Goal: Transaction & Acquisition: Purchase product/service

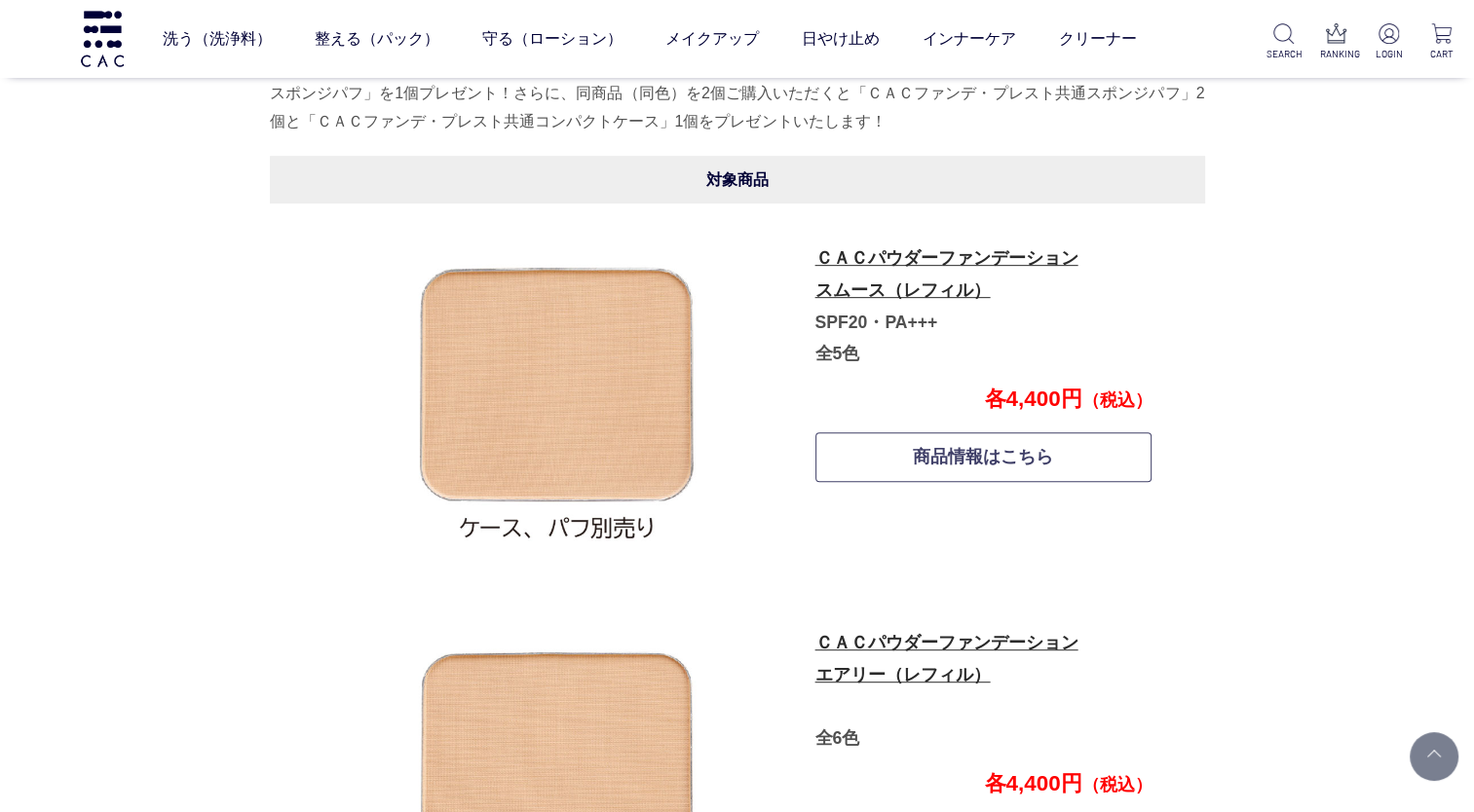
scroll to position [963, 0]
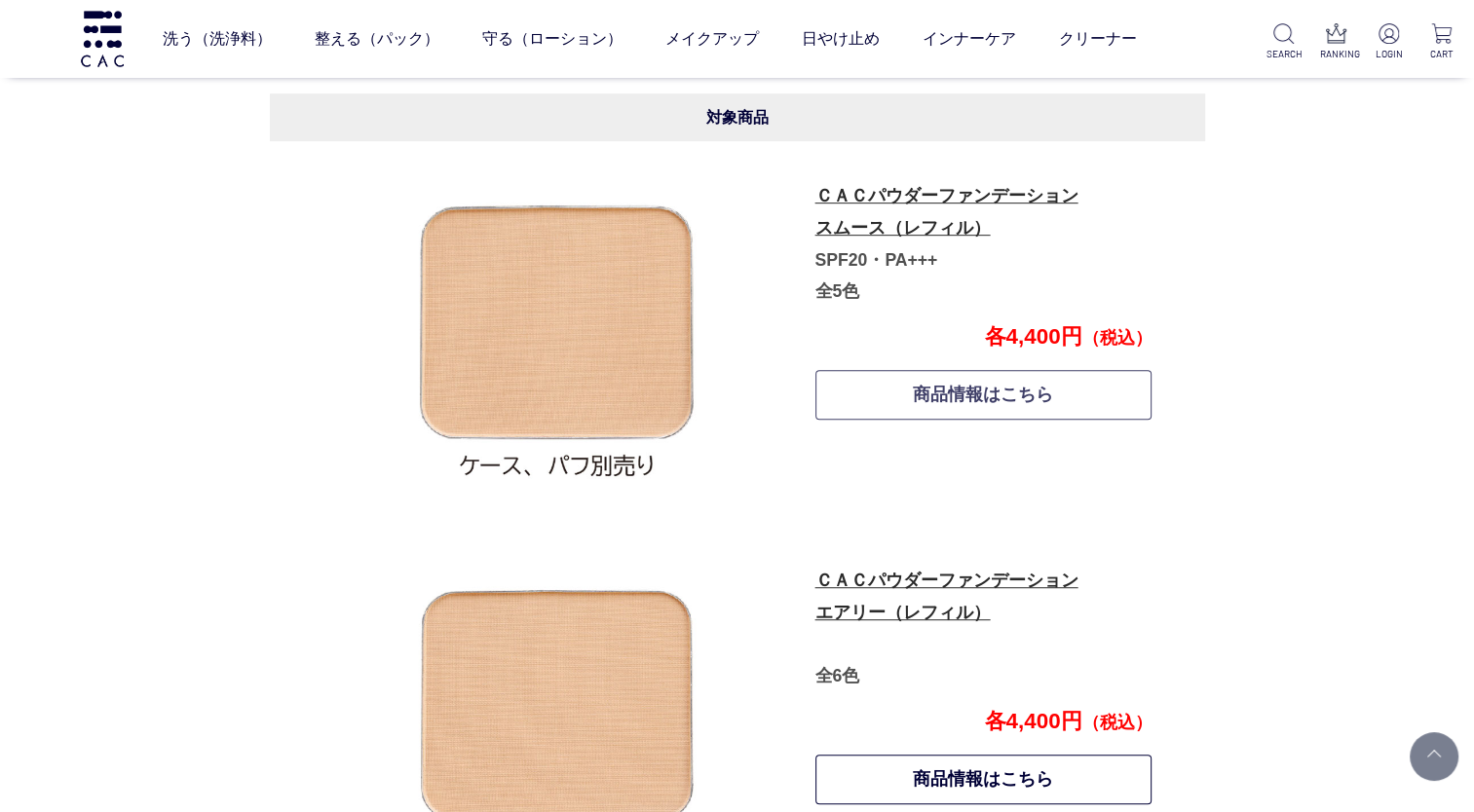
click at [922, 387] on link "商品情報はこちら" at bounding box center [983, 395] width 337 height 50
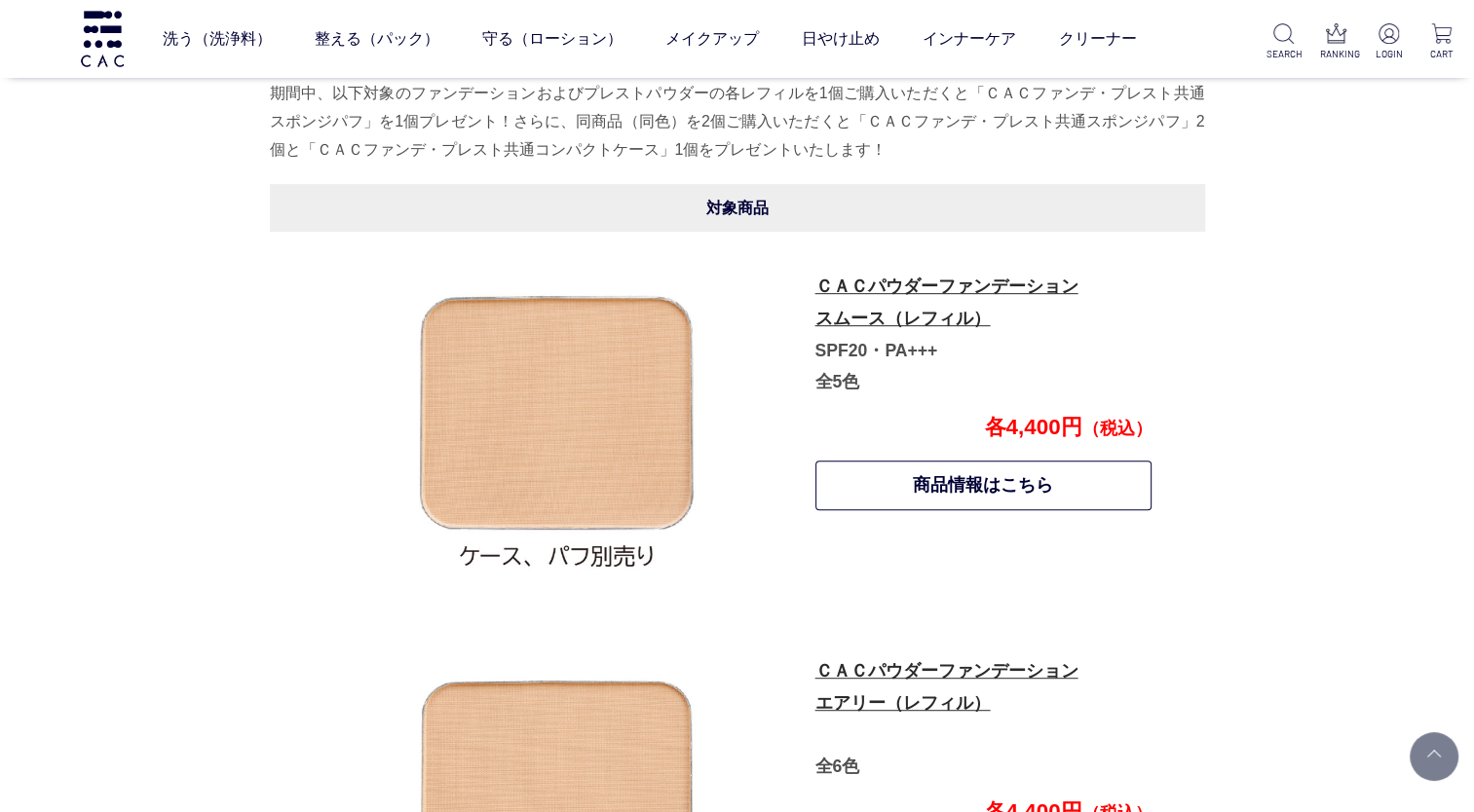
scroll to position [877, 0]
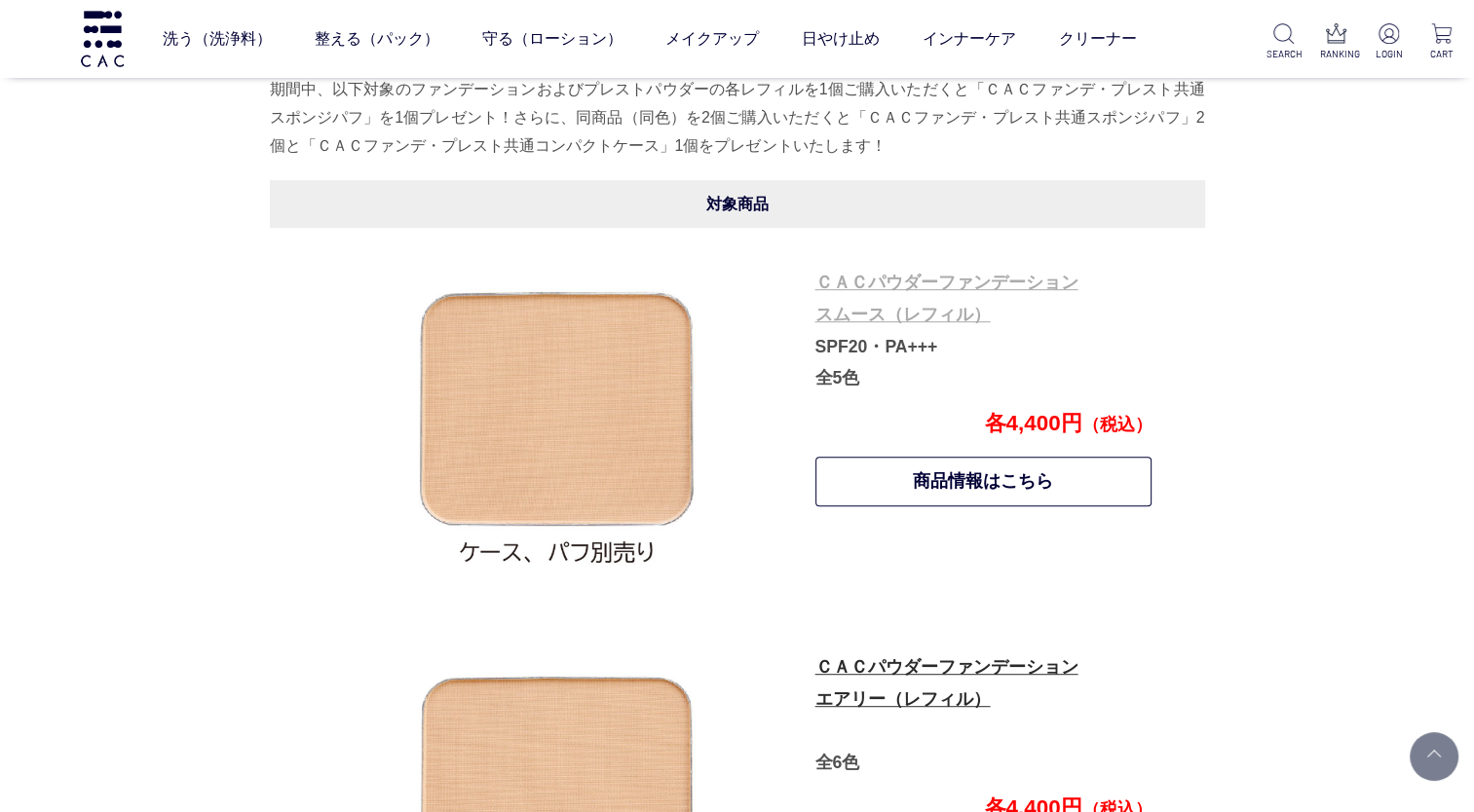
click at [871, 310] on link "ＣＡＣパウダーファンデーション スムース（レフィル）" at bounding box center [947, 299] width 263 height 52
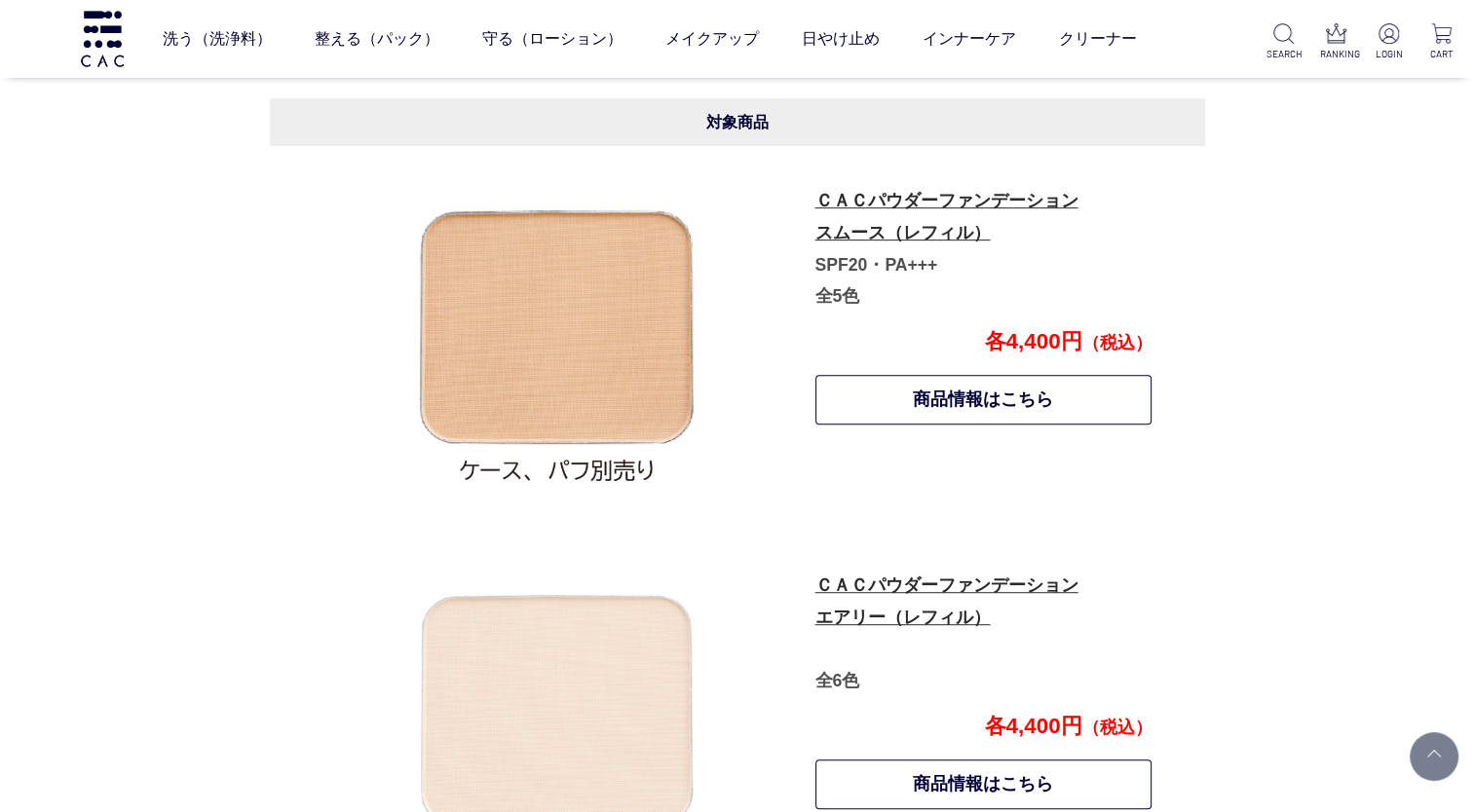
scroll to position [1072, 0]
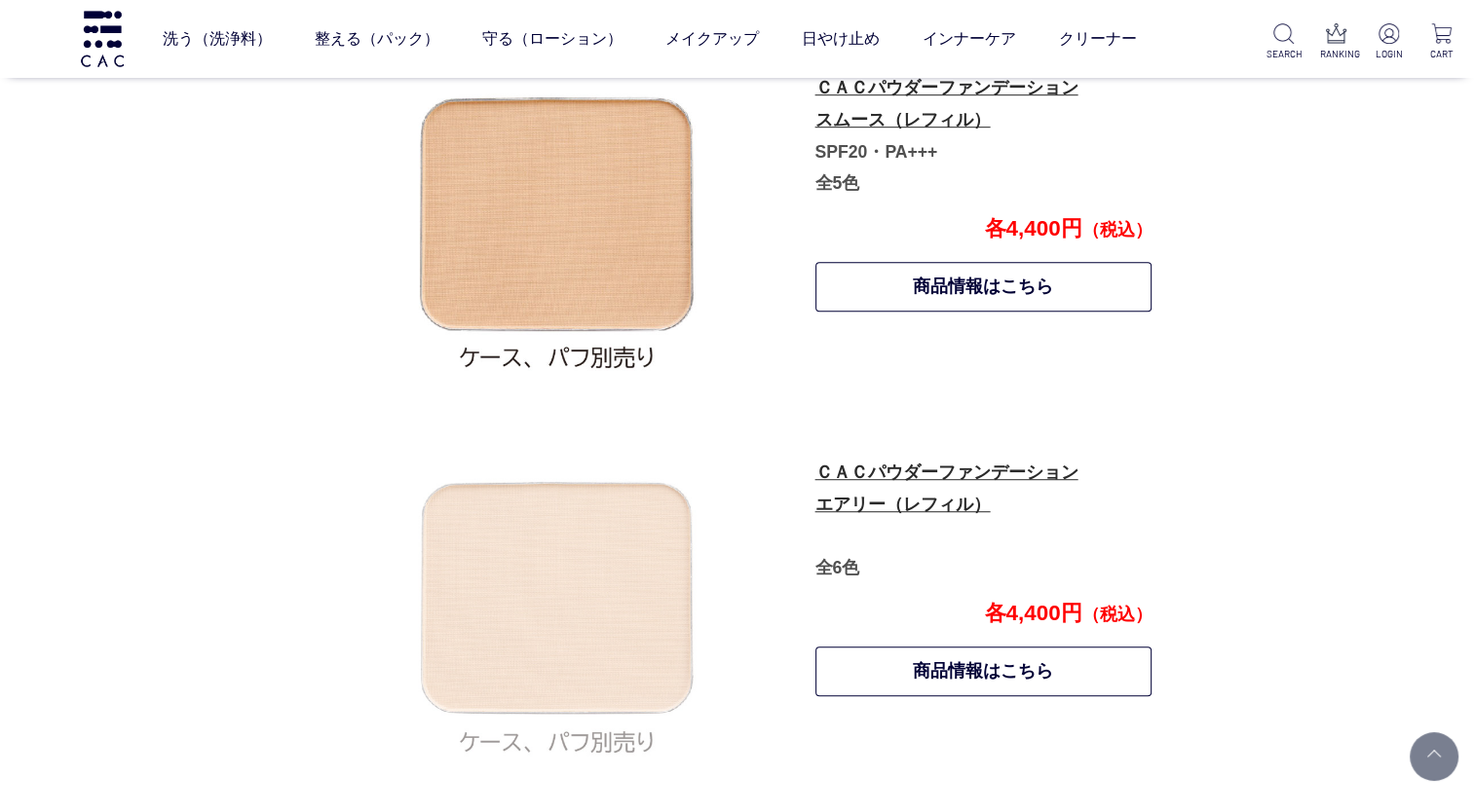
click at [555, 572] on img at bounding box center [557, 612] width 341 height 341
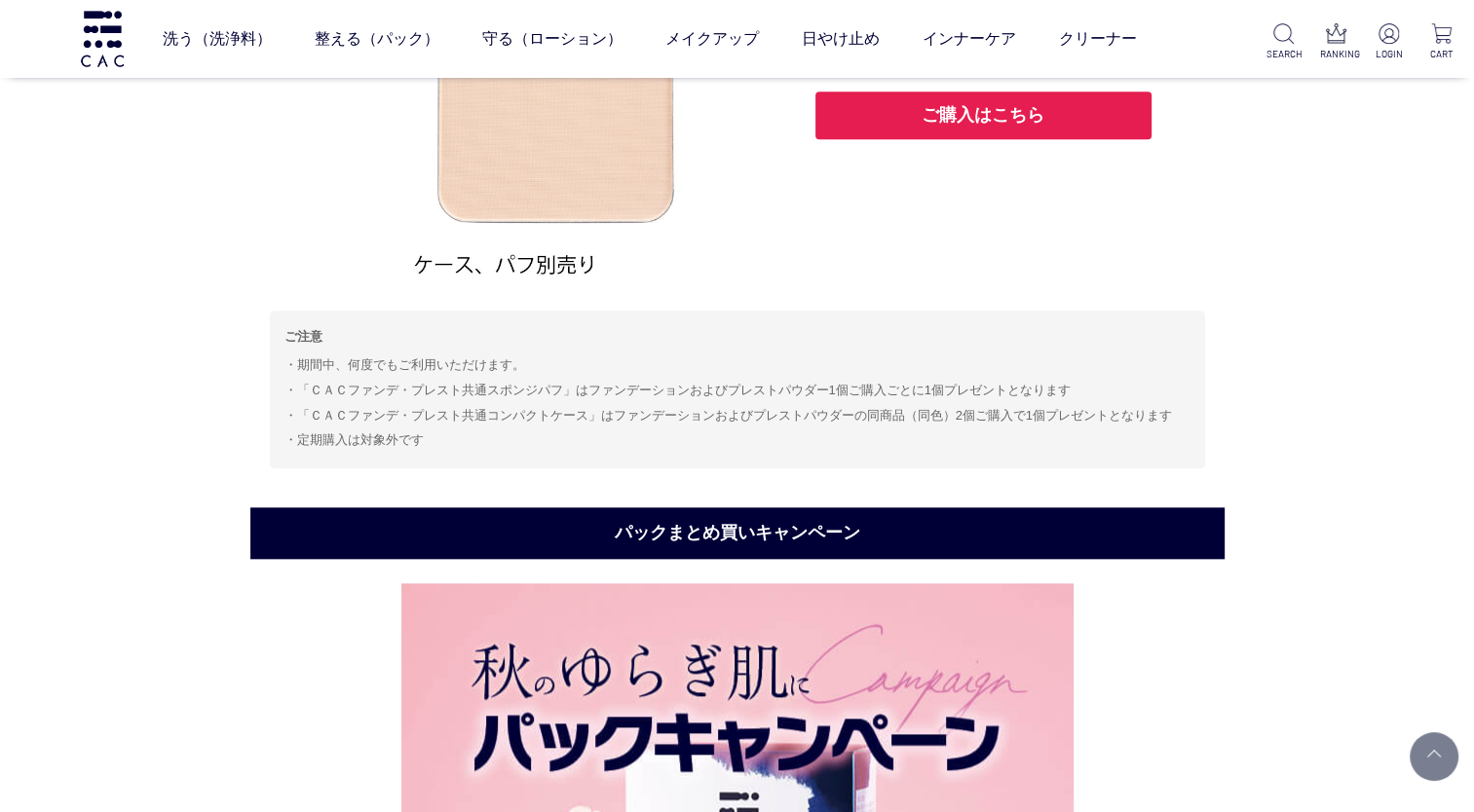
scroll to position [1558, 0]
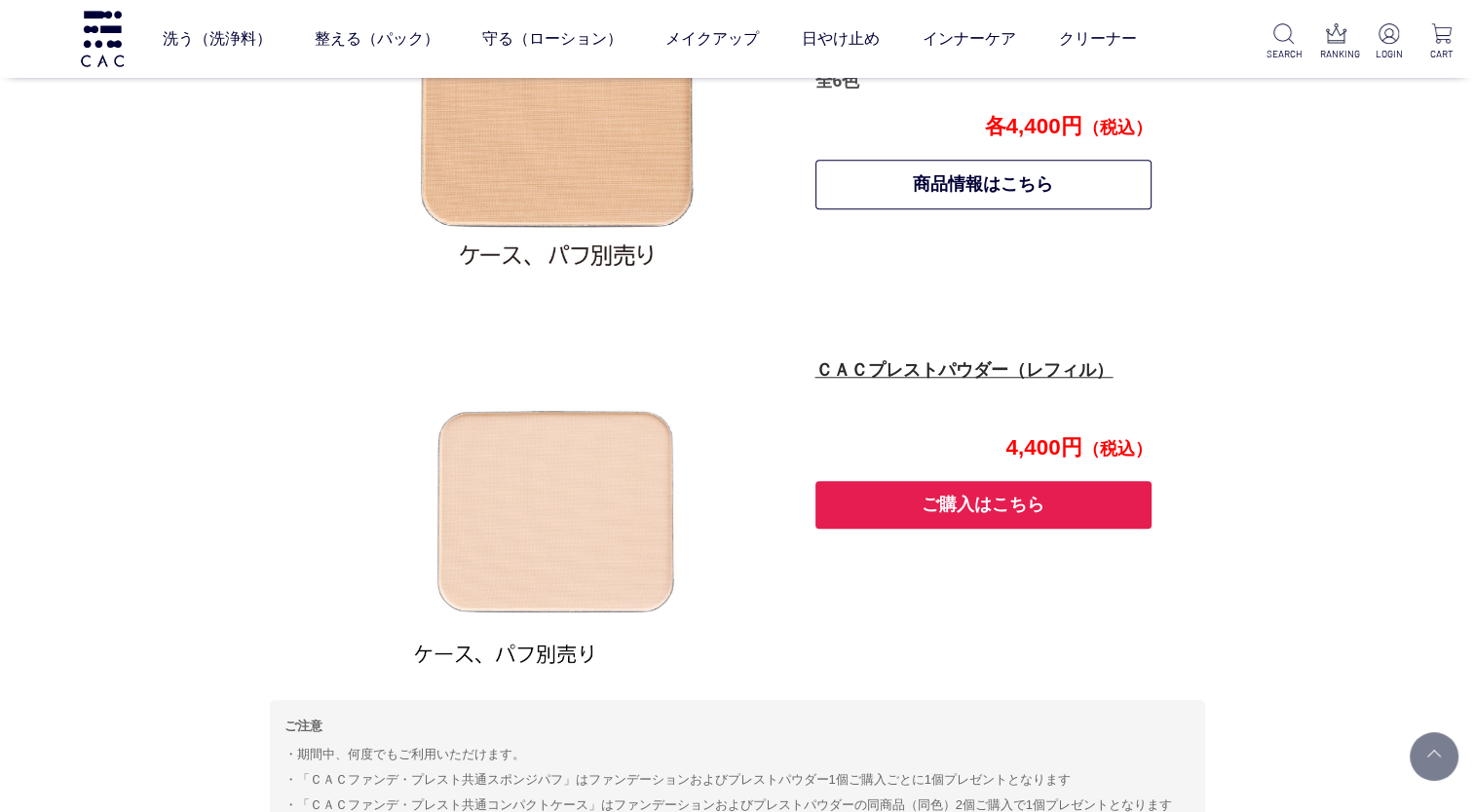
click at [933, 496] on button "ご購入はこちら" at bounding box center [983, 505] width 337 height 48
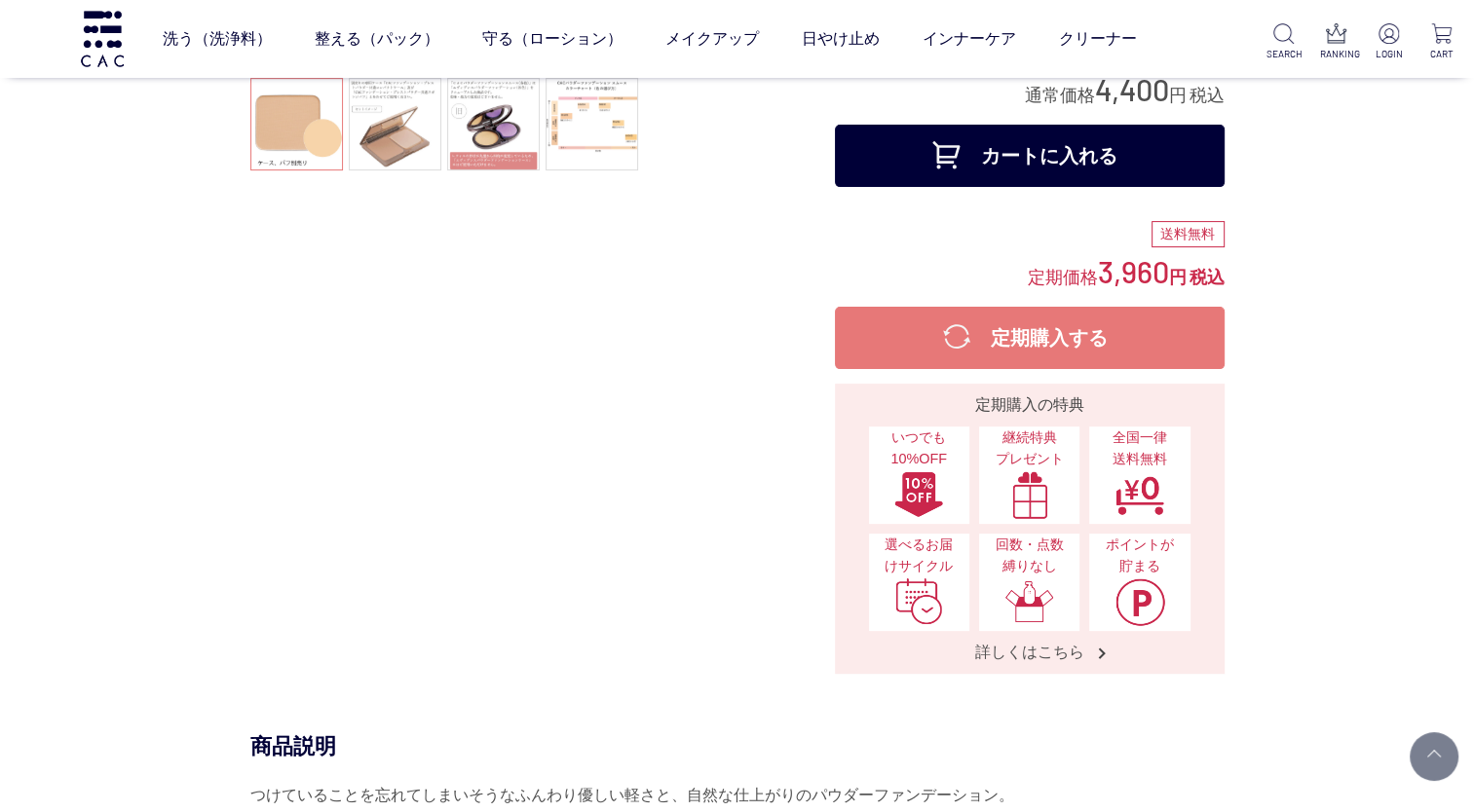
scroll to position [98, 0]
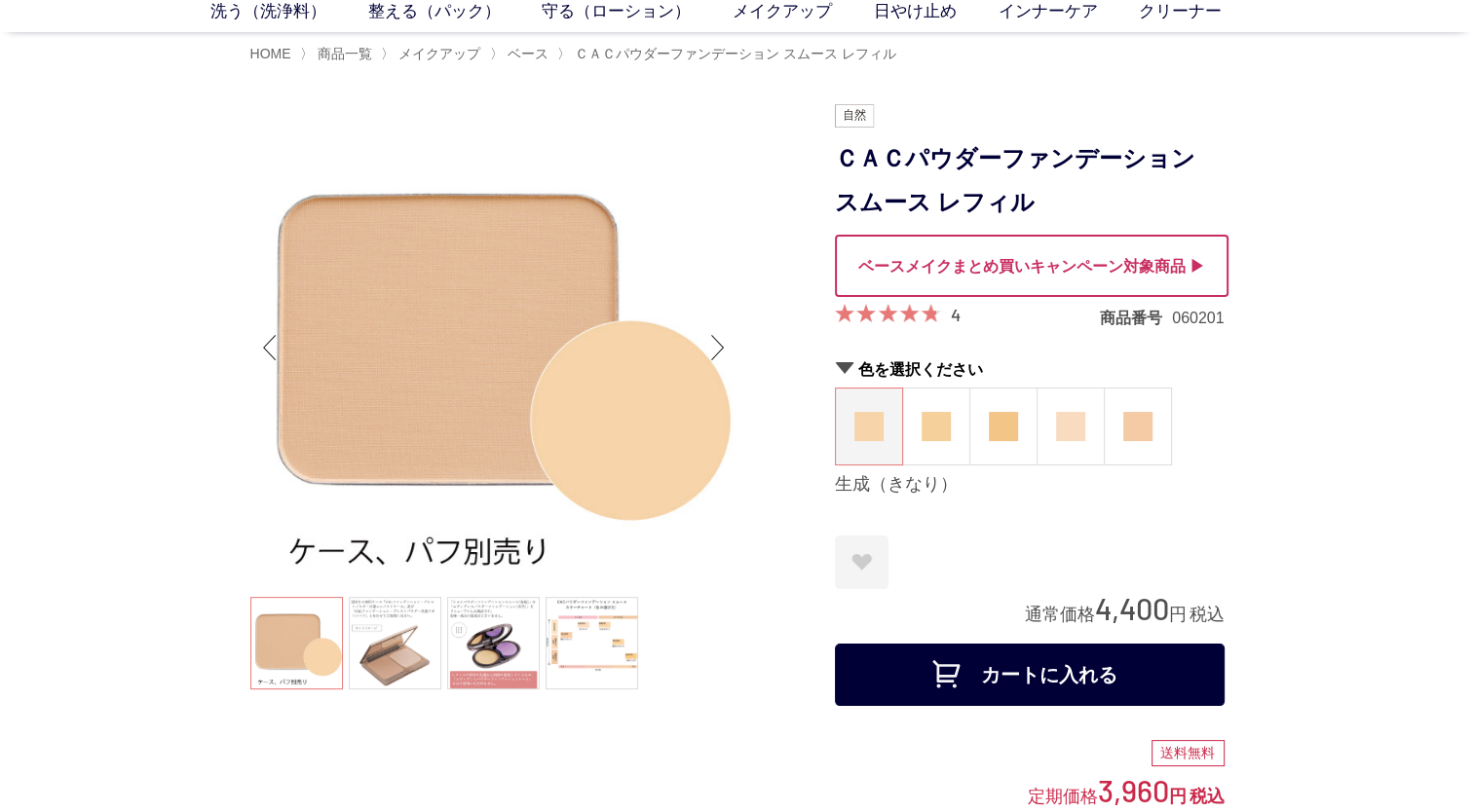
click at [867, 431] on img at bounding box center [868, 426] width 29 height 29
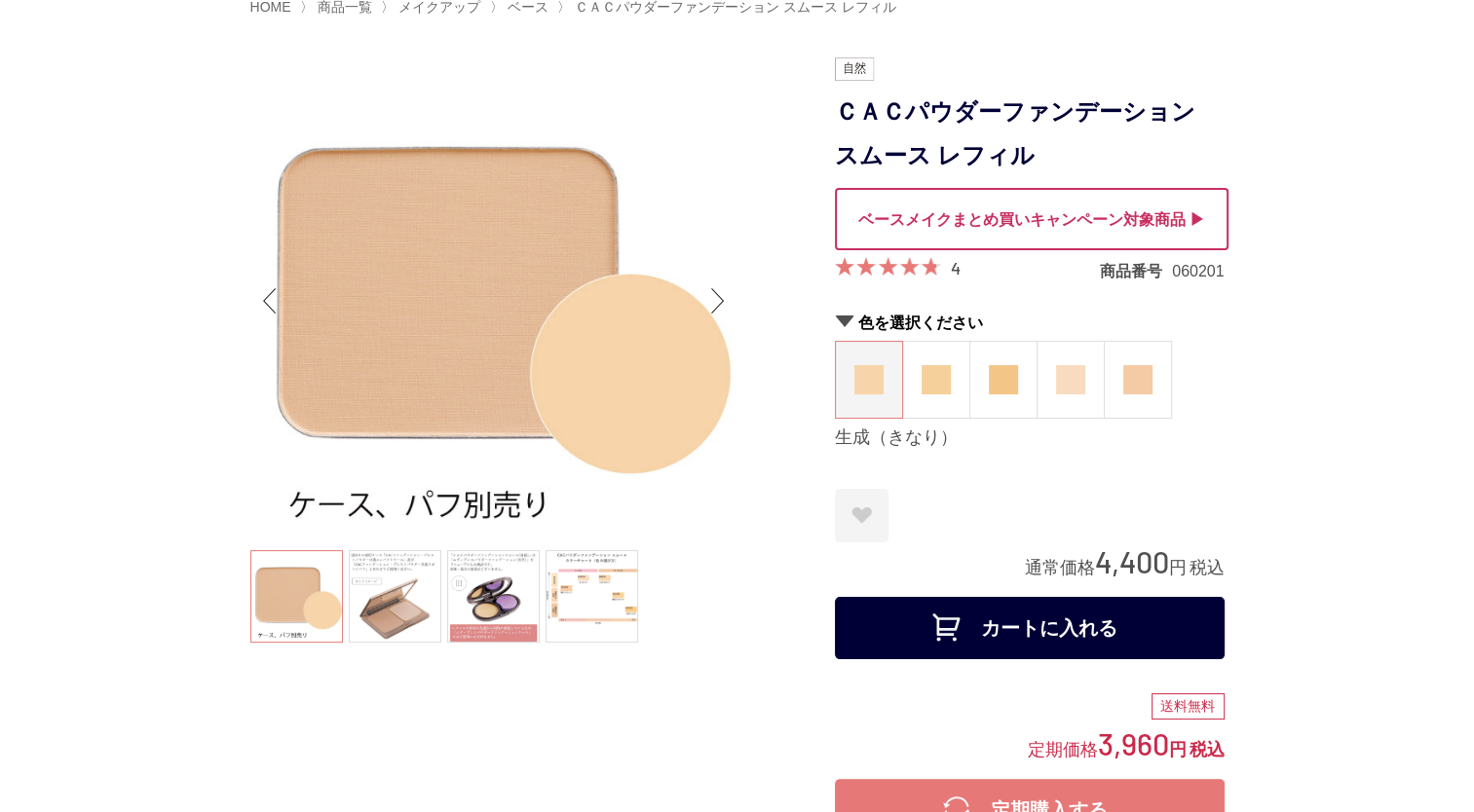
scroll to position [195, 0]
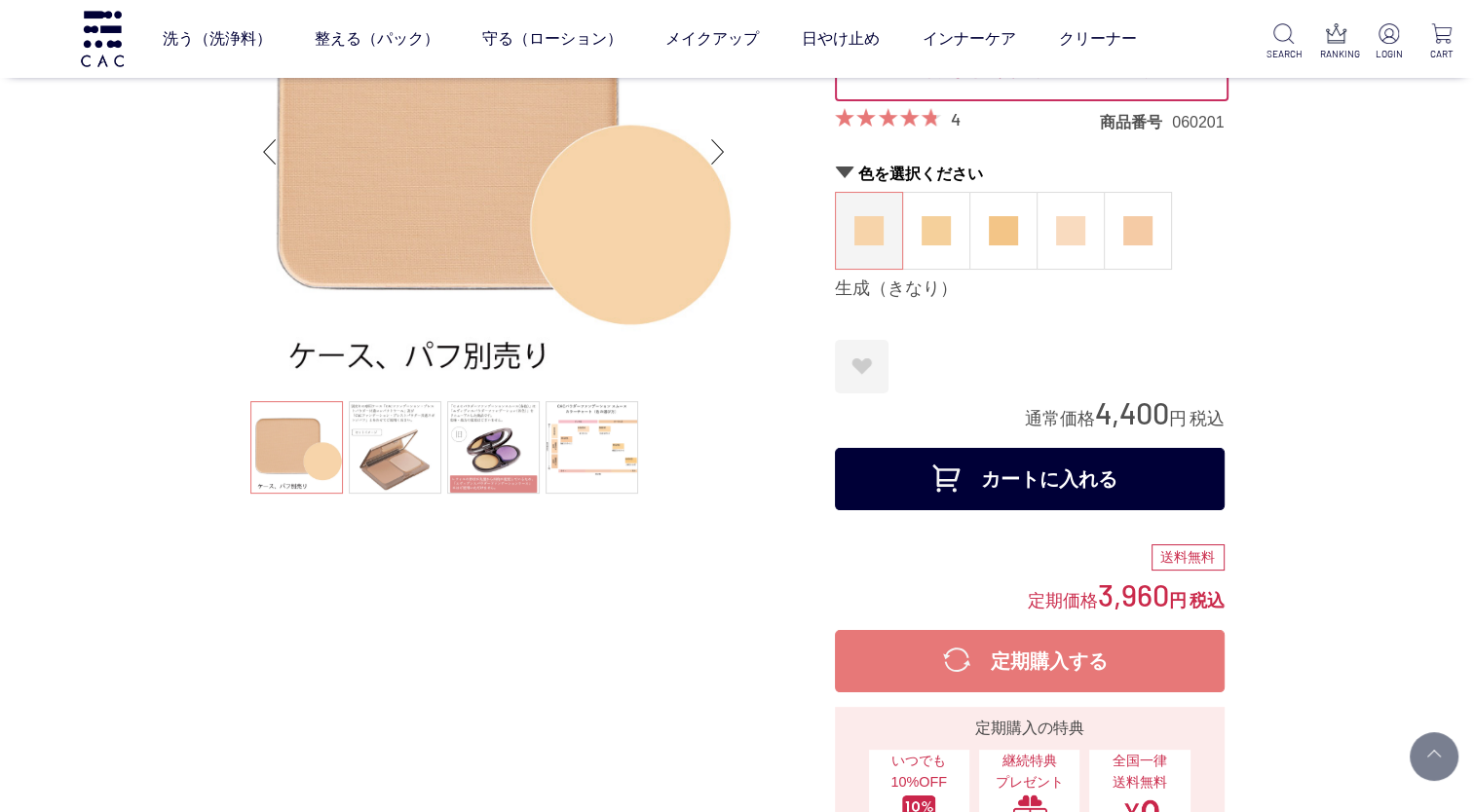
scroll to position [195, 0]
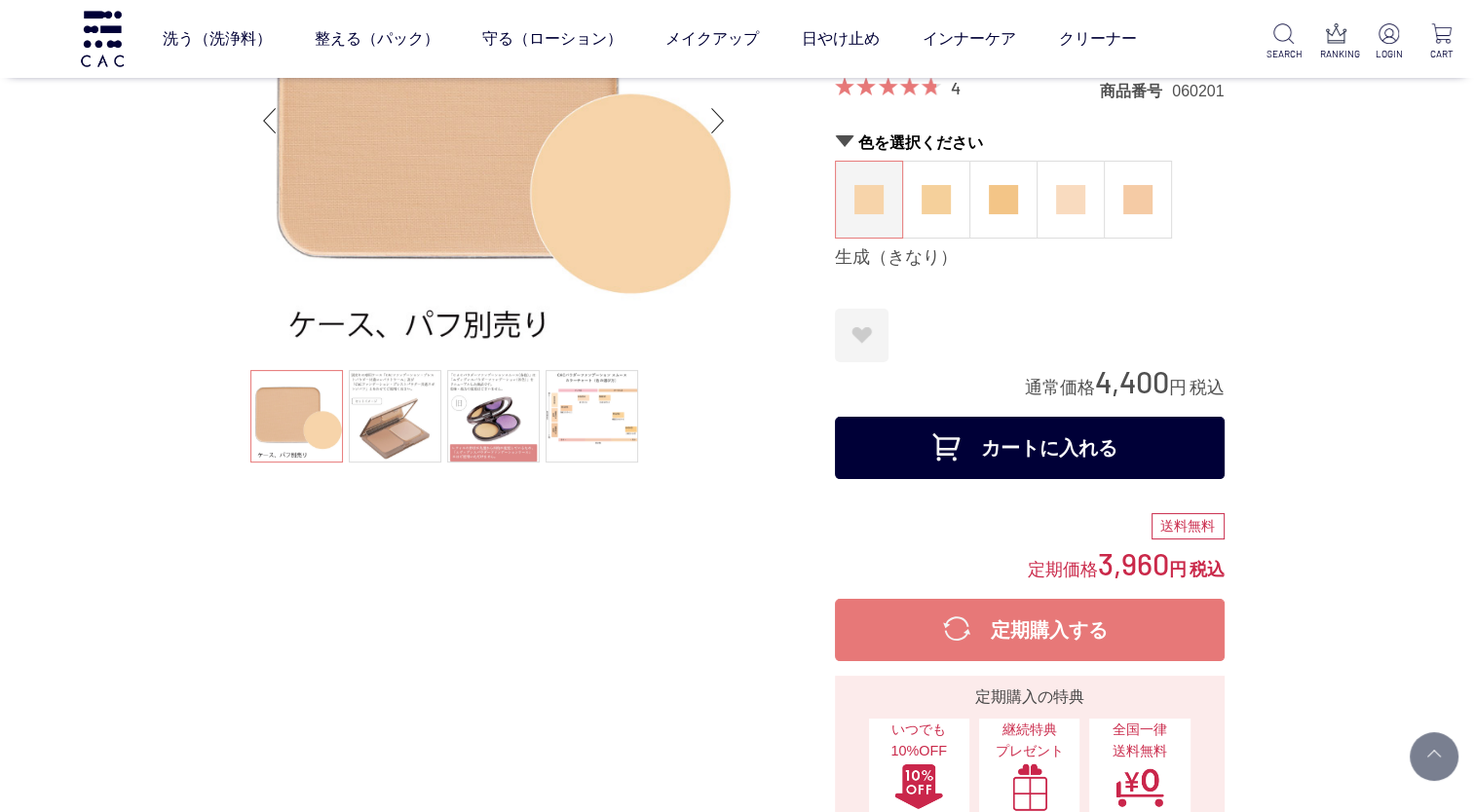
click at [867, 185] on img at bounding box center [868, 199] width 29 height 29
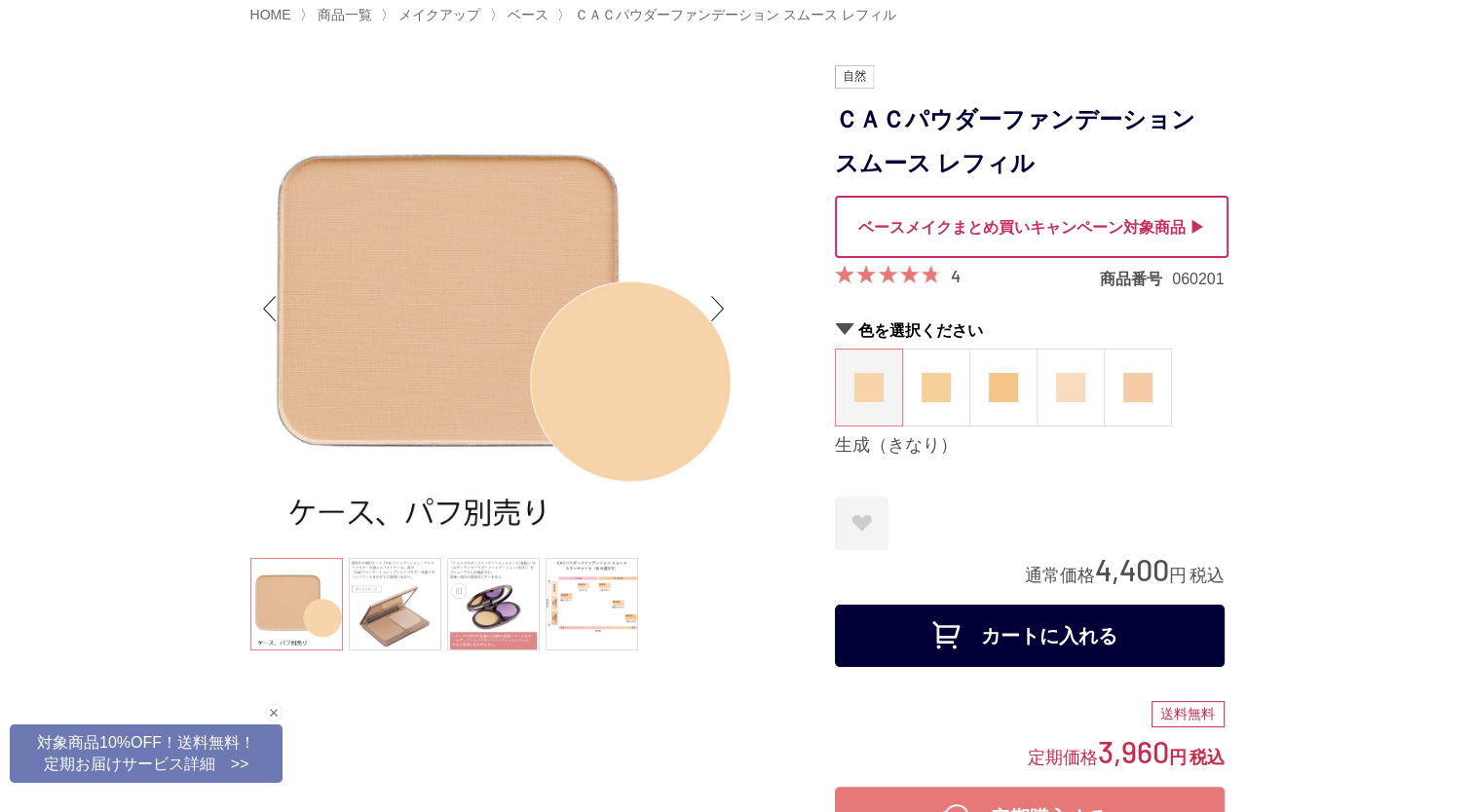
scroll to position [0, 0]
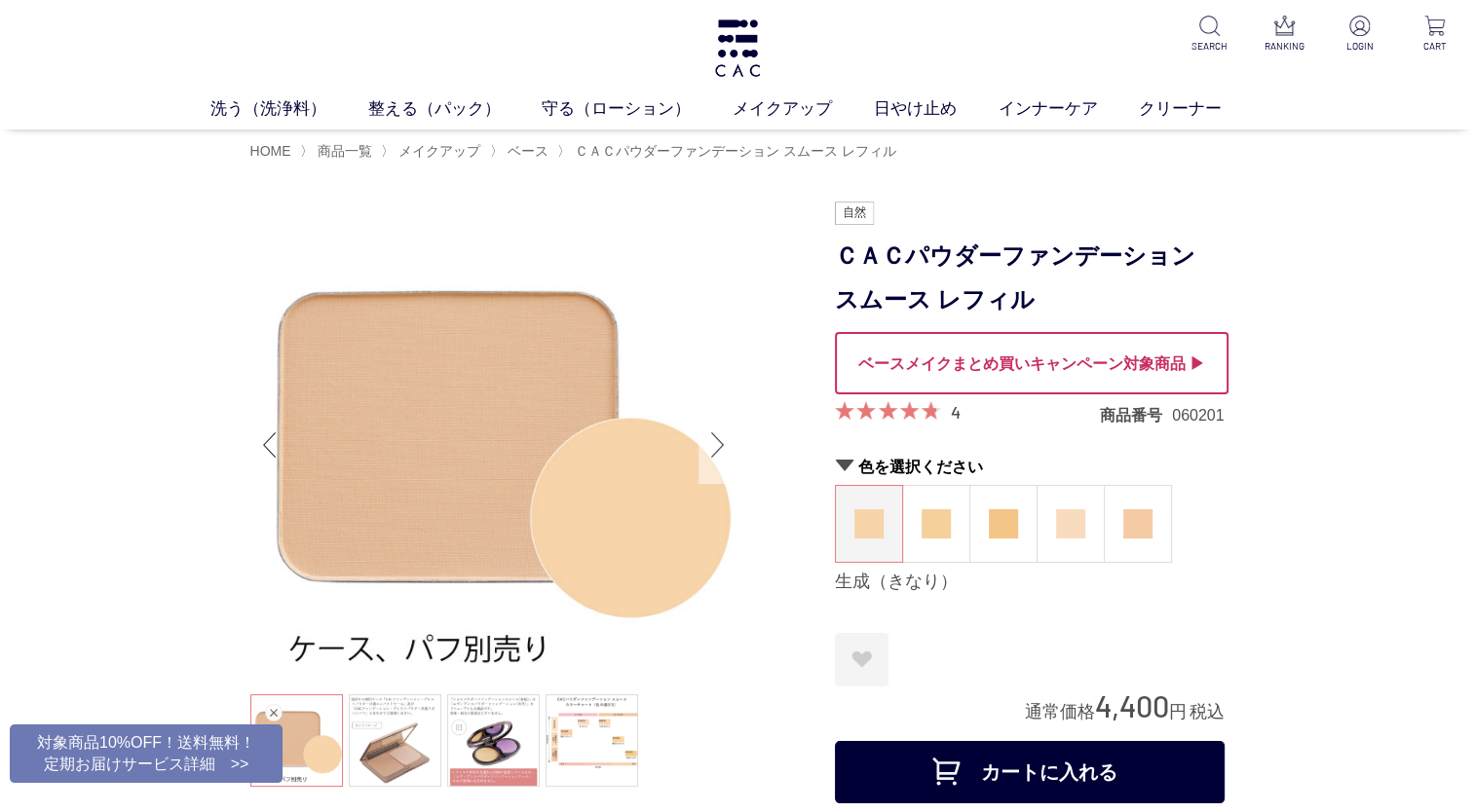
click at [720, 443] on div "Next slide" at bounding box center [718, 445] width 39 height 78
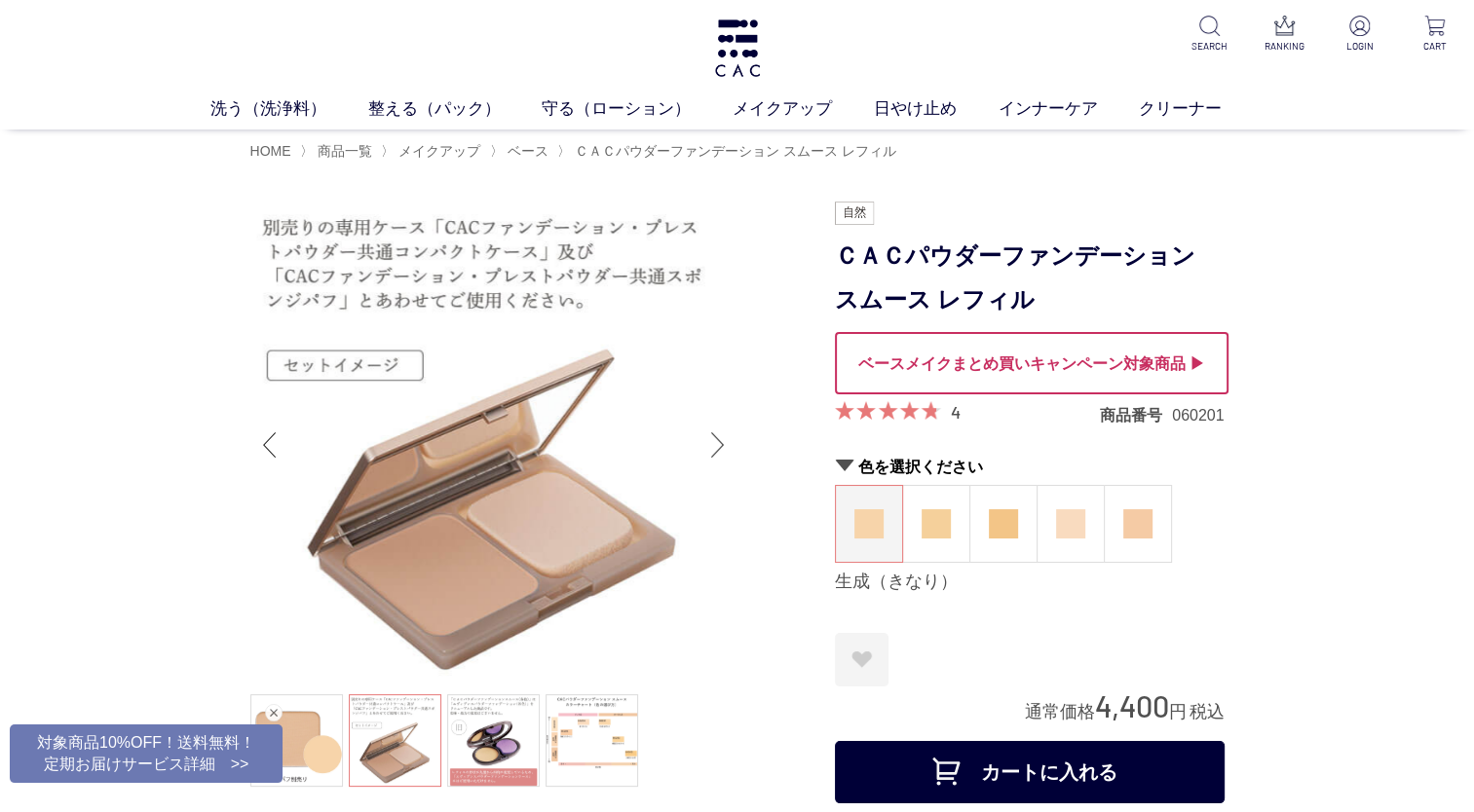
click at [721, 443] on div "Next slide" at bounding box center [718, 445] width 39 height 78
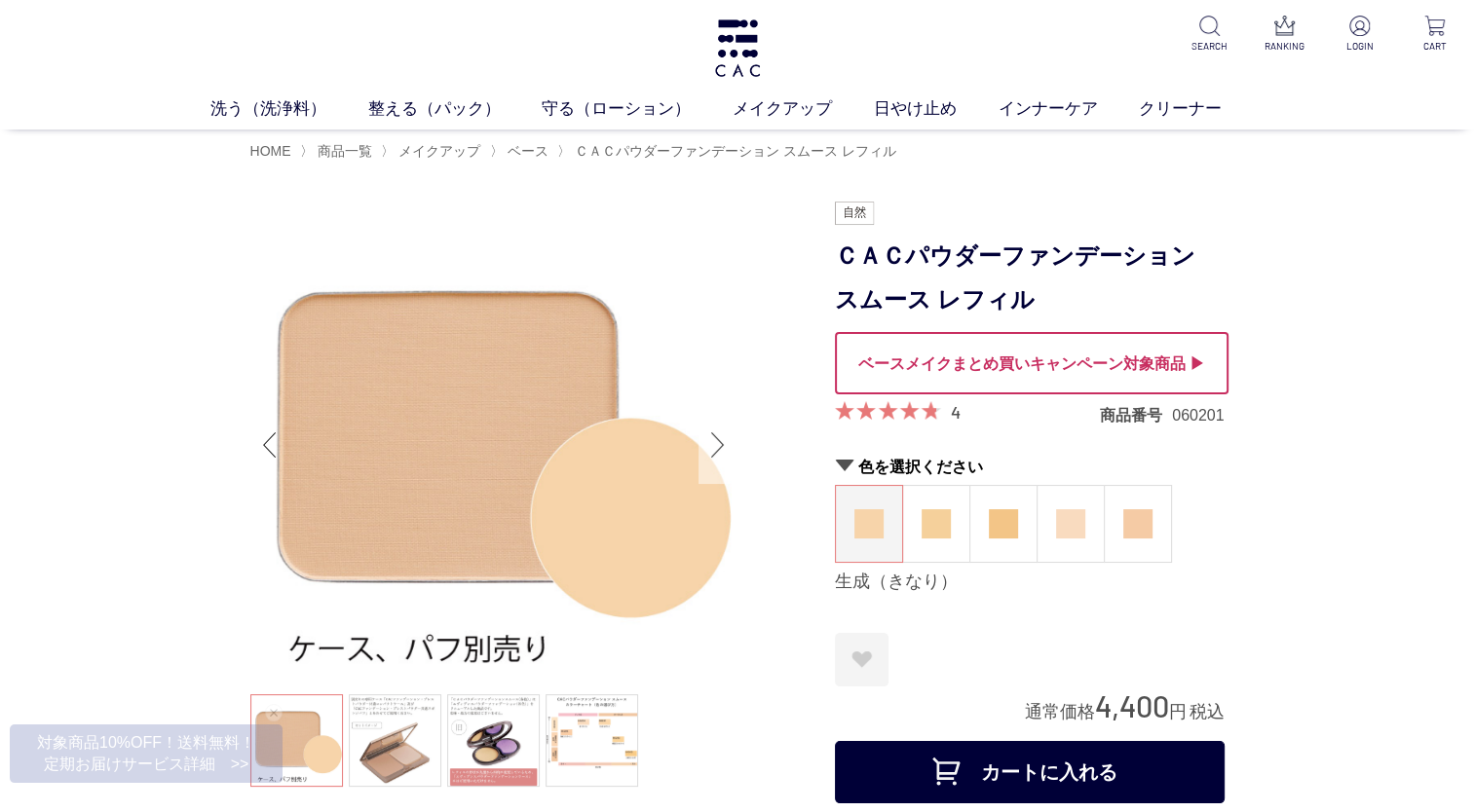
click at [721, 443] on div "Next slide" at bounding box center [718, 445] width 39 height 78
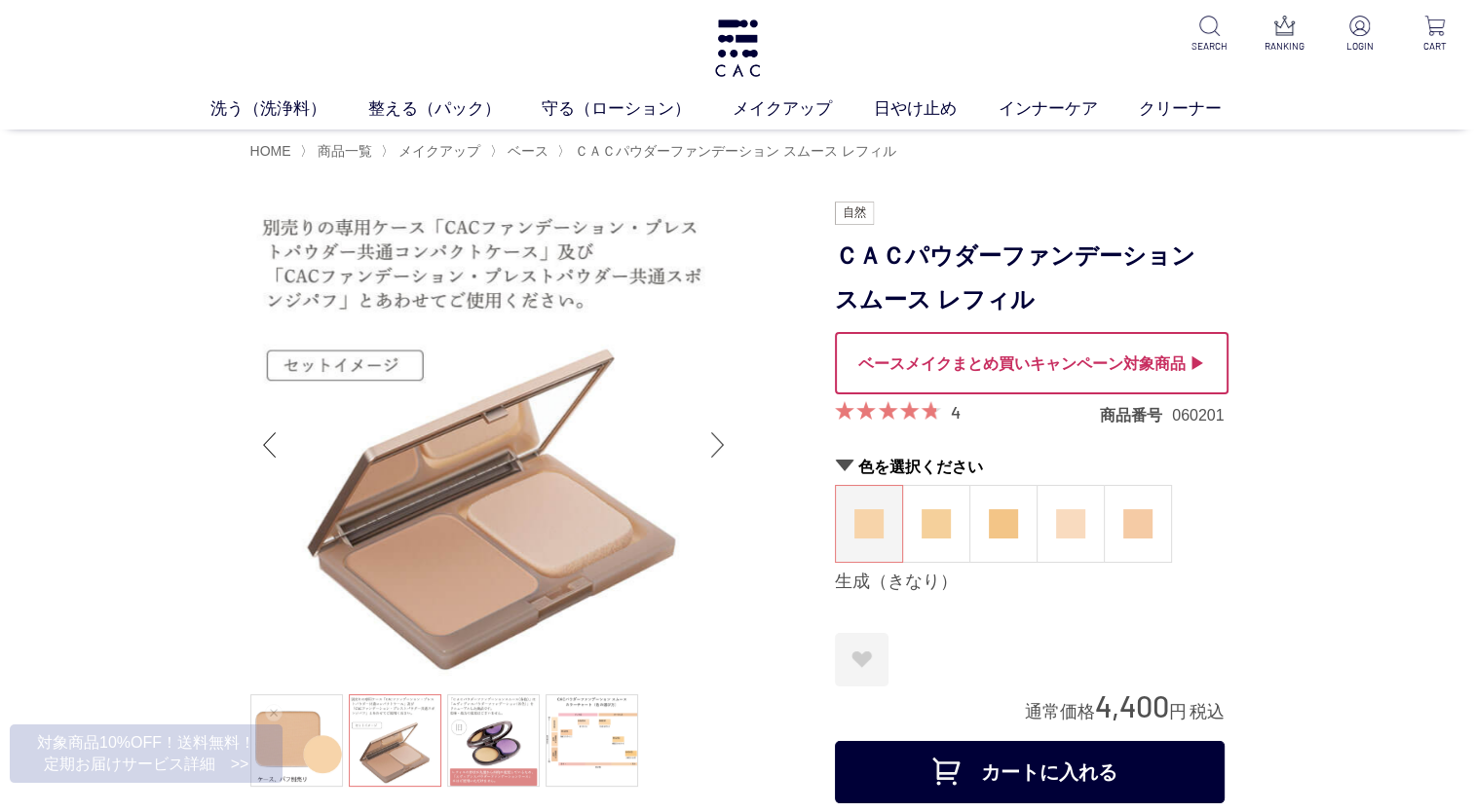
click at [721, 443] on div "Next slide" at bounding box center [718, 445] width 39 height 78
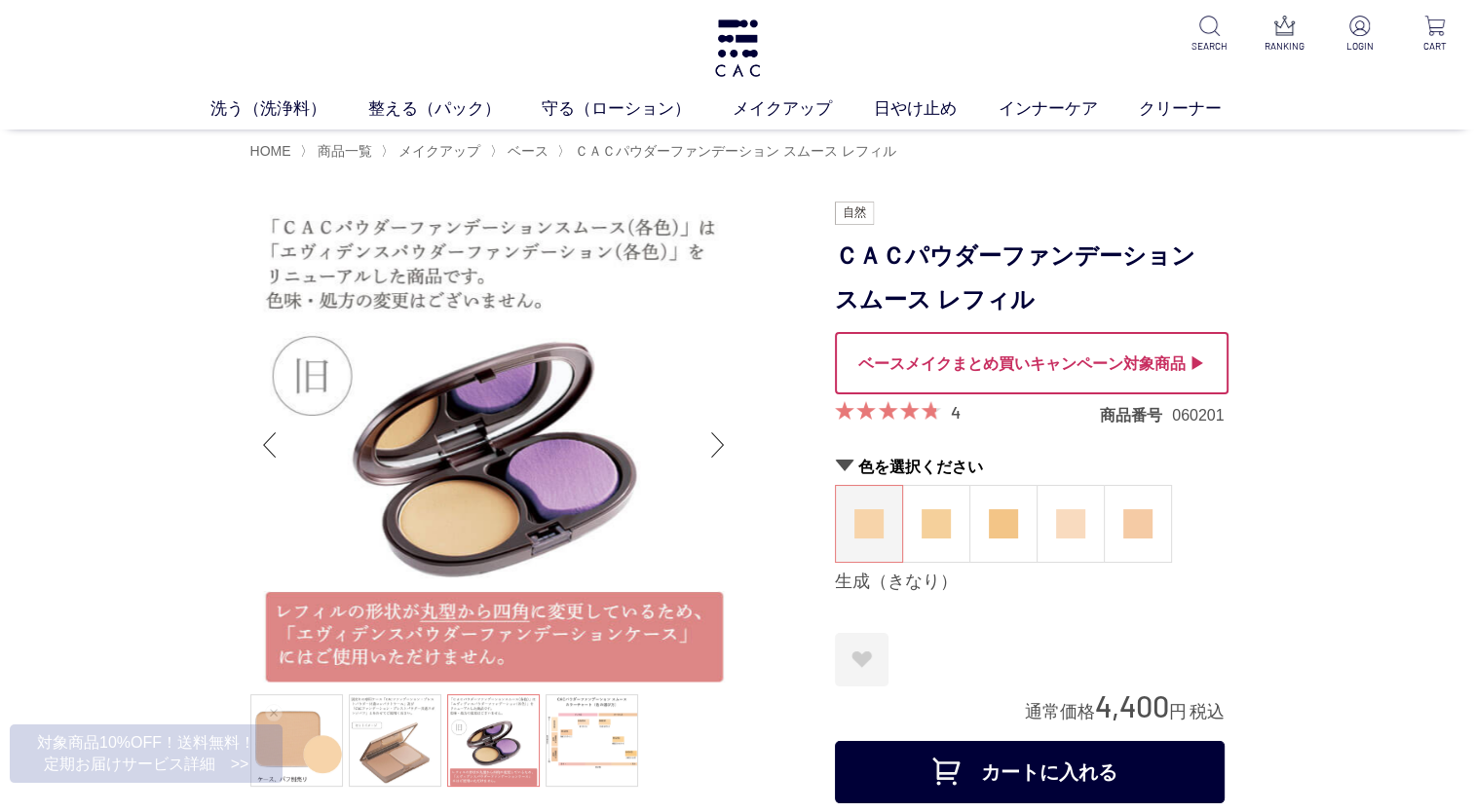
click at [1046, 364] on div at bounding box center [1031, 363] width 393 height 63
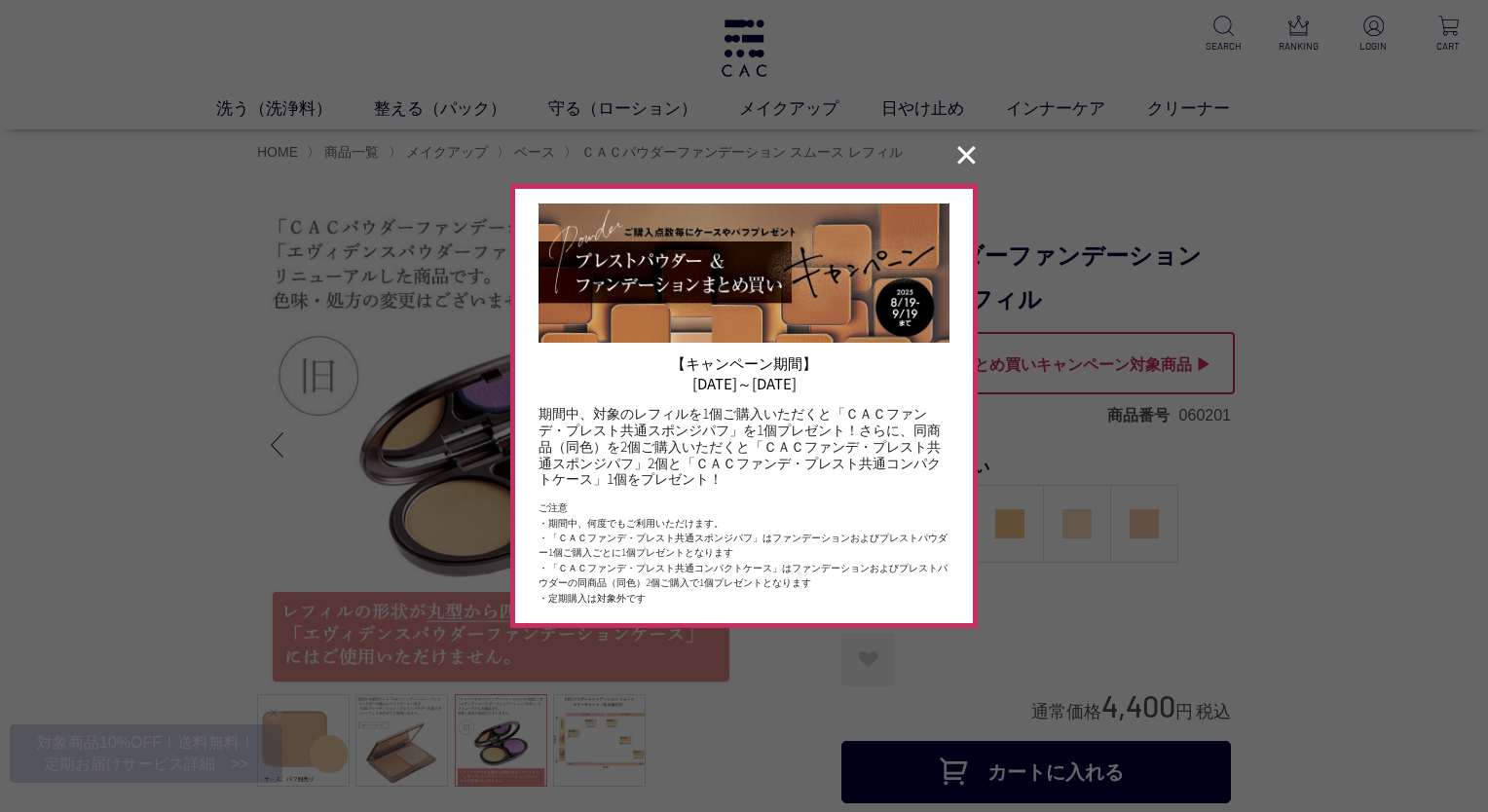
click at [961, 160] on button "✕" at bounding box center [966, 155] width 38 height 37
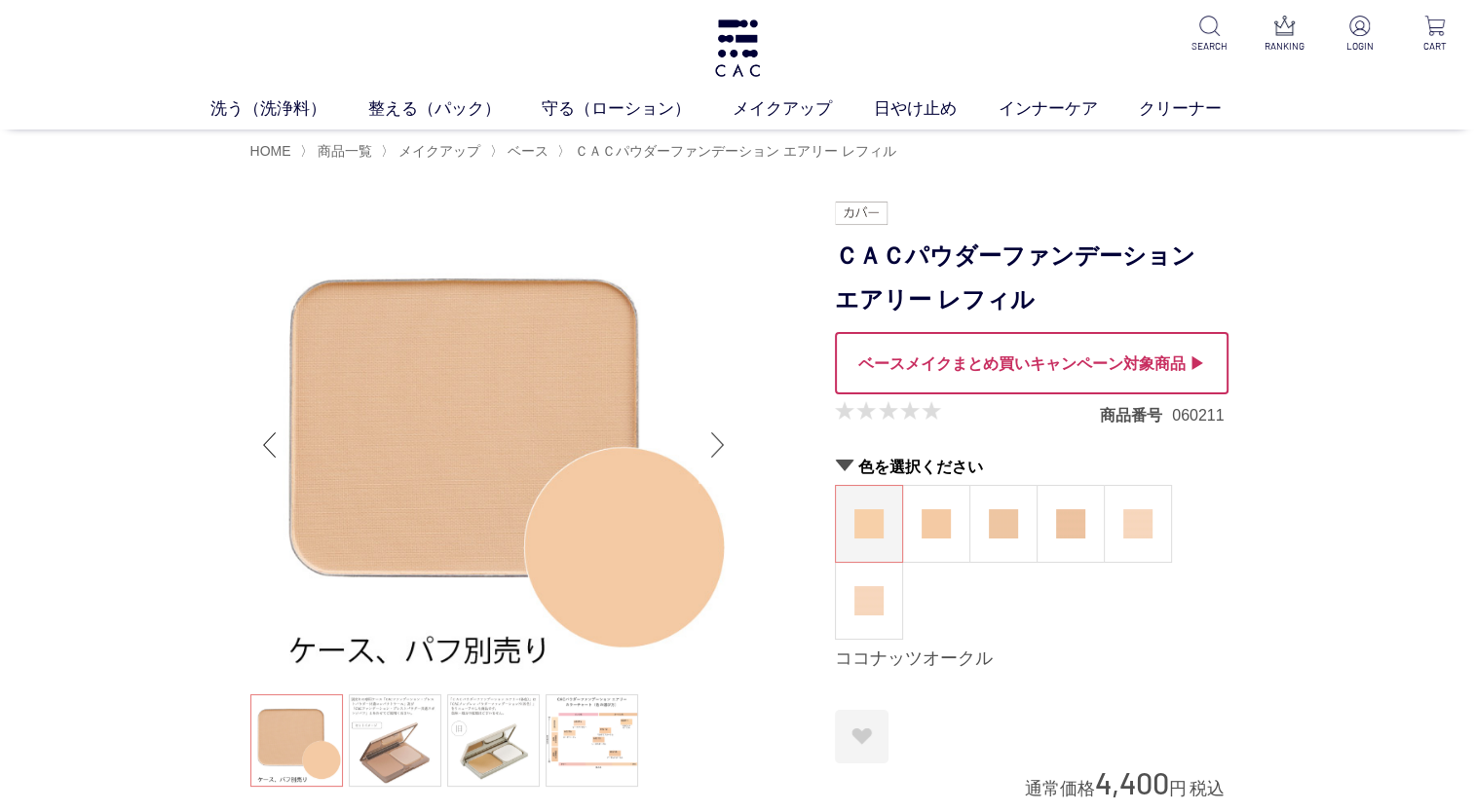
click at [725, 444] on div "Next slide" at bounding box center [718, 445] width 39 height 78
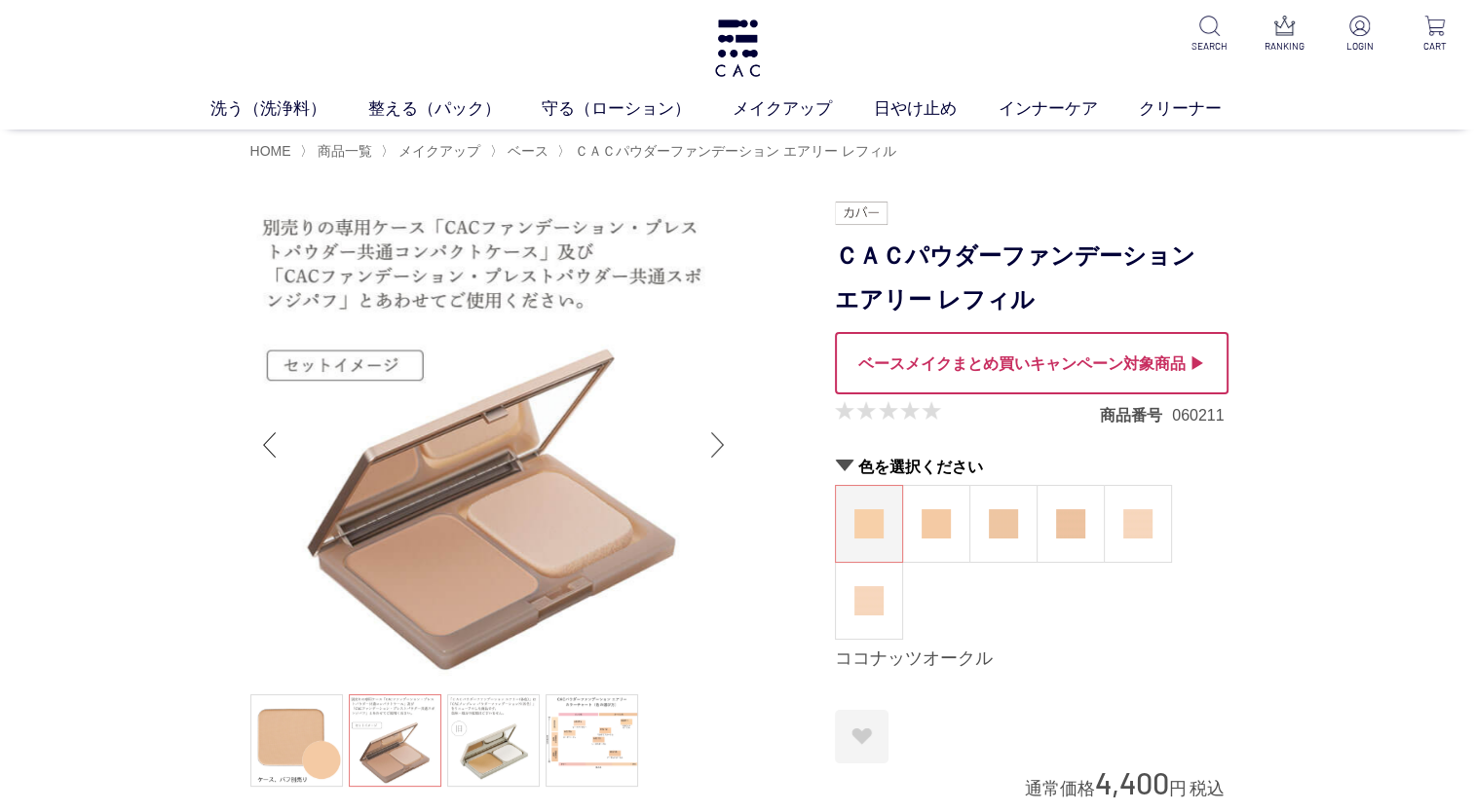
click at [725, 444] on div "Next slide" at bounding box center [718, 445] width 39 height 78
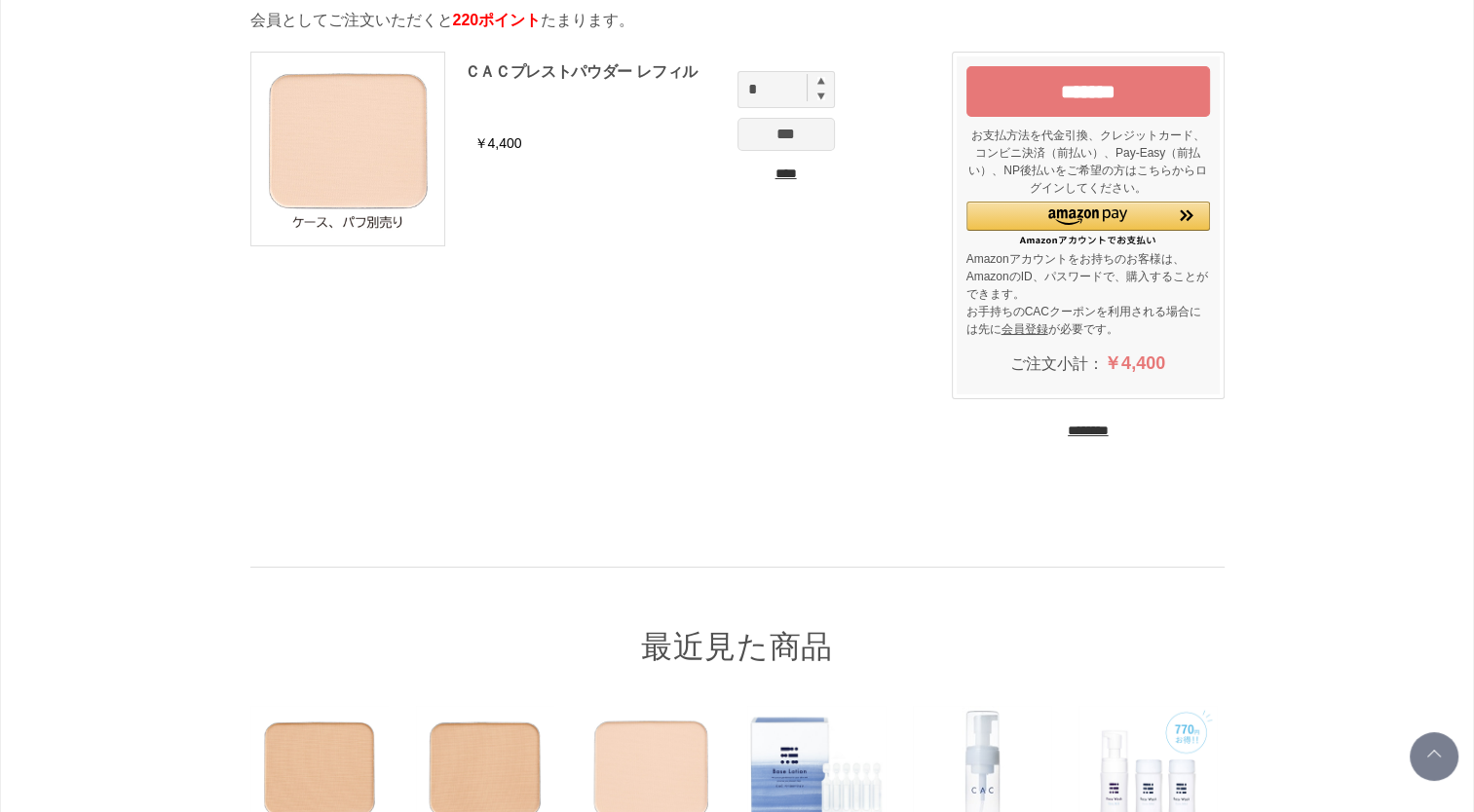
scroll to position [98, 0]
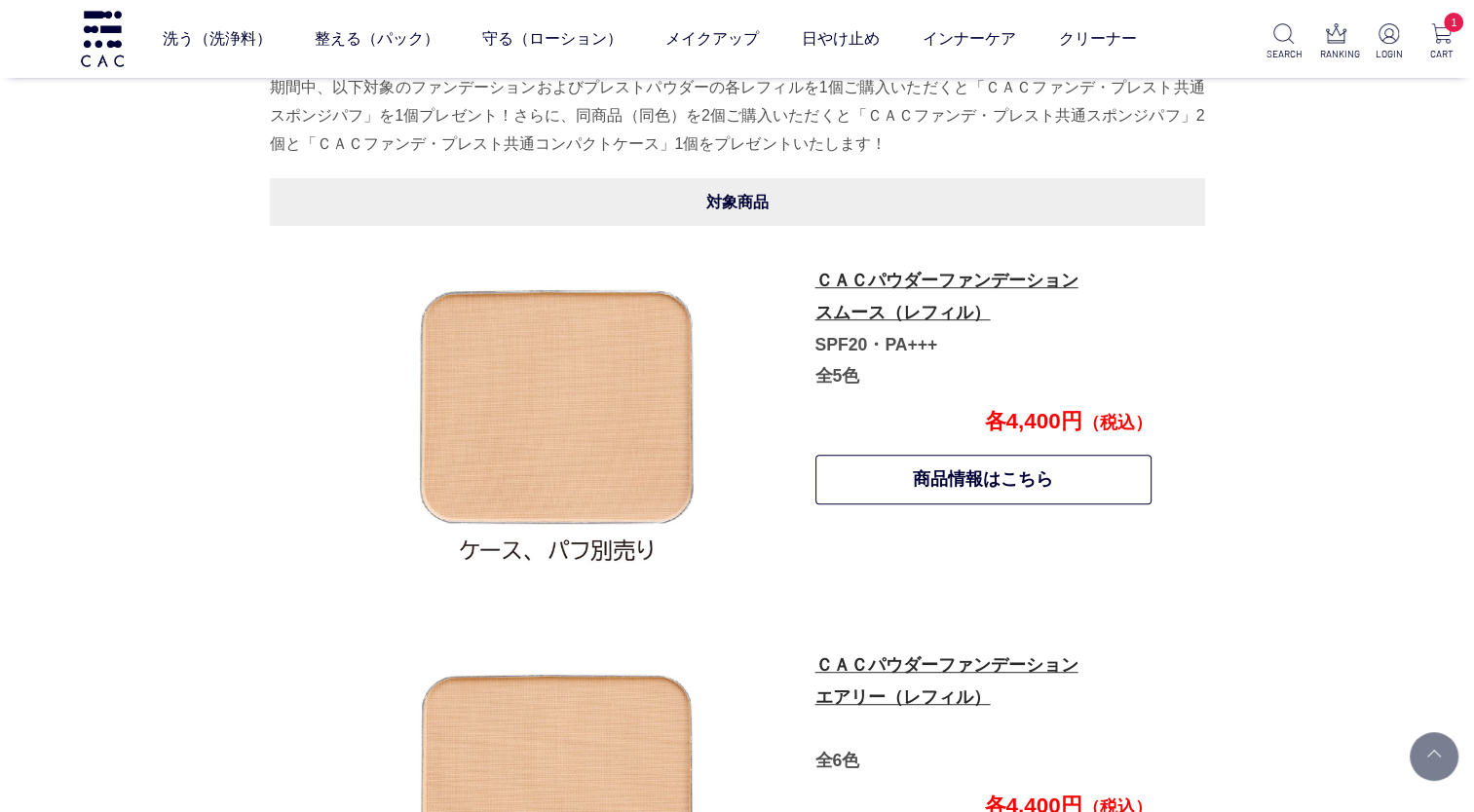
scroll to position [877, 0]
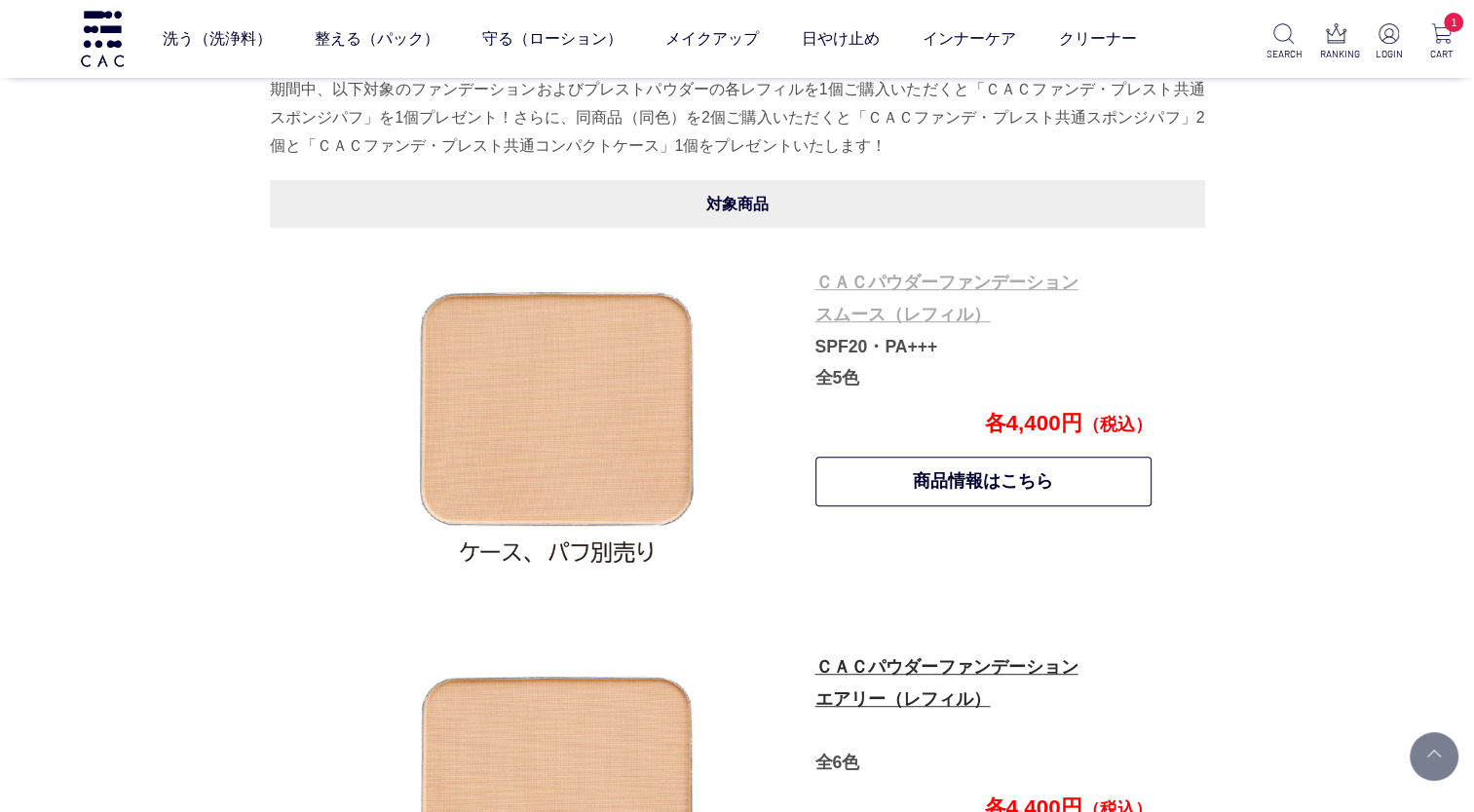
click at [873, 313] on link "ＣＡＣパウダーファンデーション スムース（レフィル）" at bounding box center [947, 299] width 263 height 52
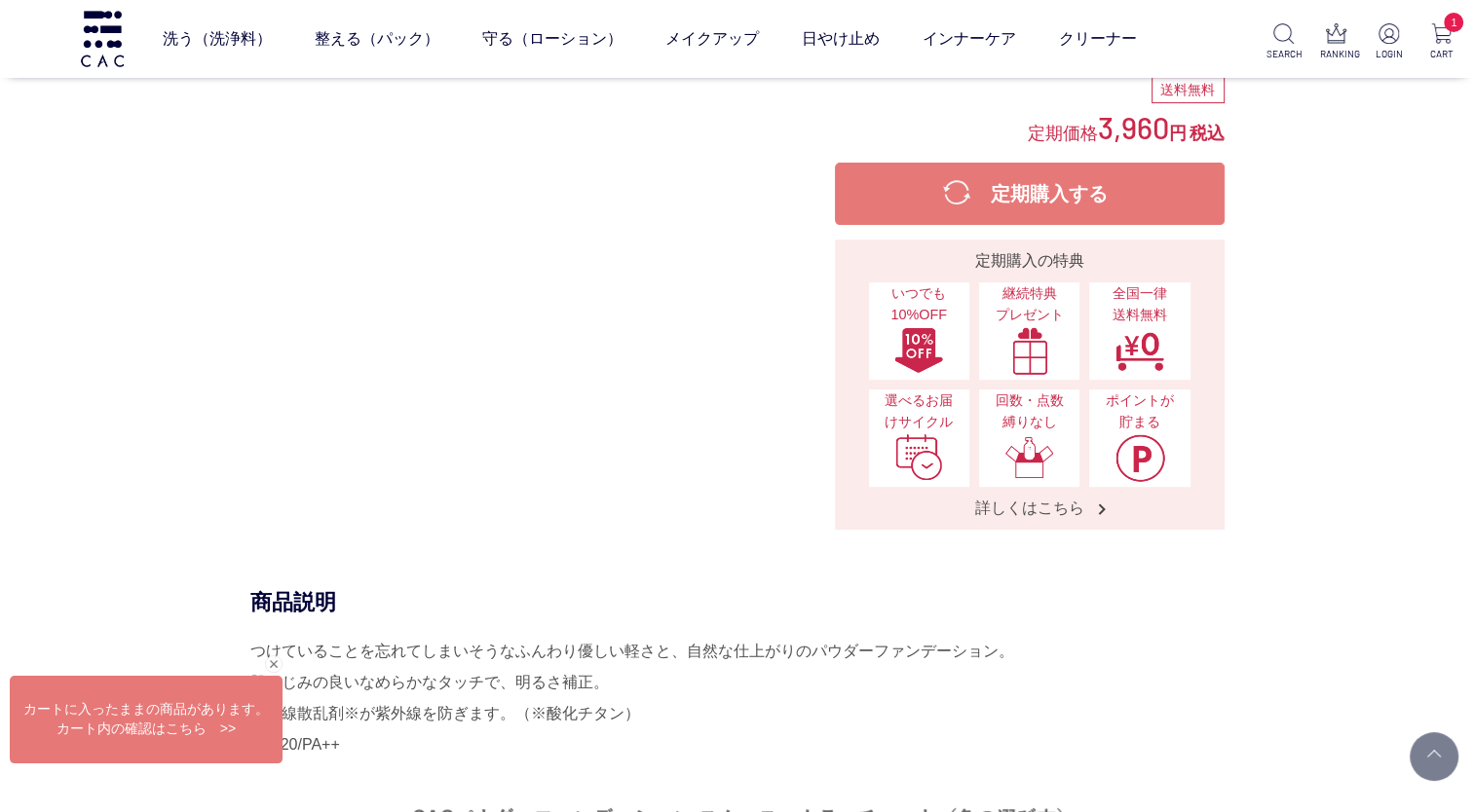
scroll to position [682, 0]
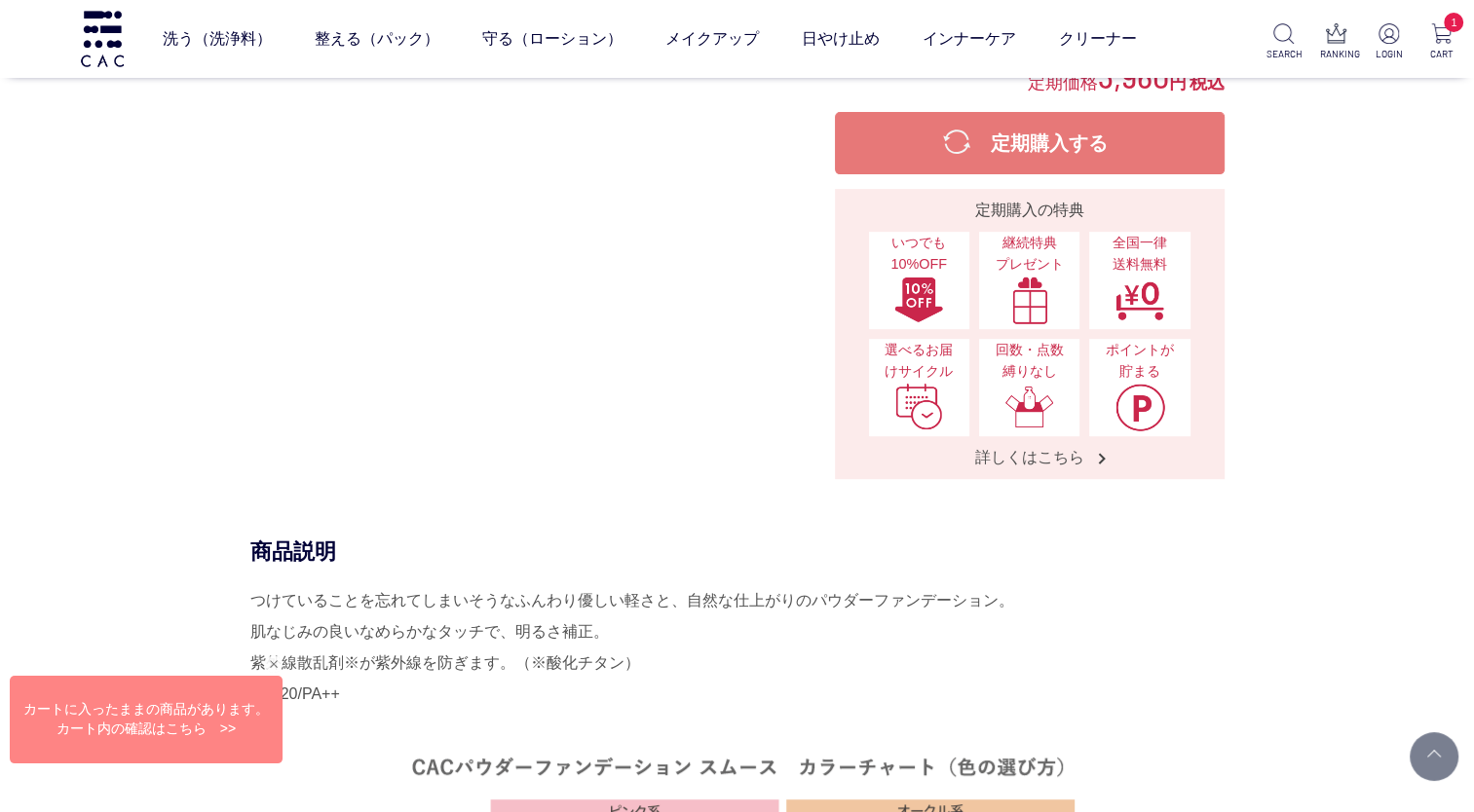
click at [226, 727] on div "Web接客ボタン" at bounding box center [143, 723] width 273 height 88
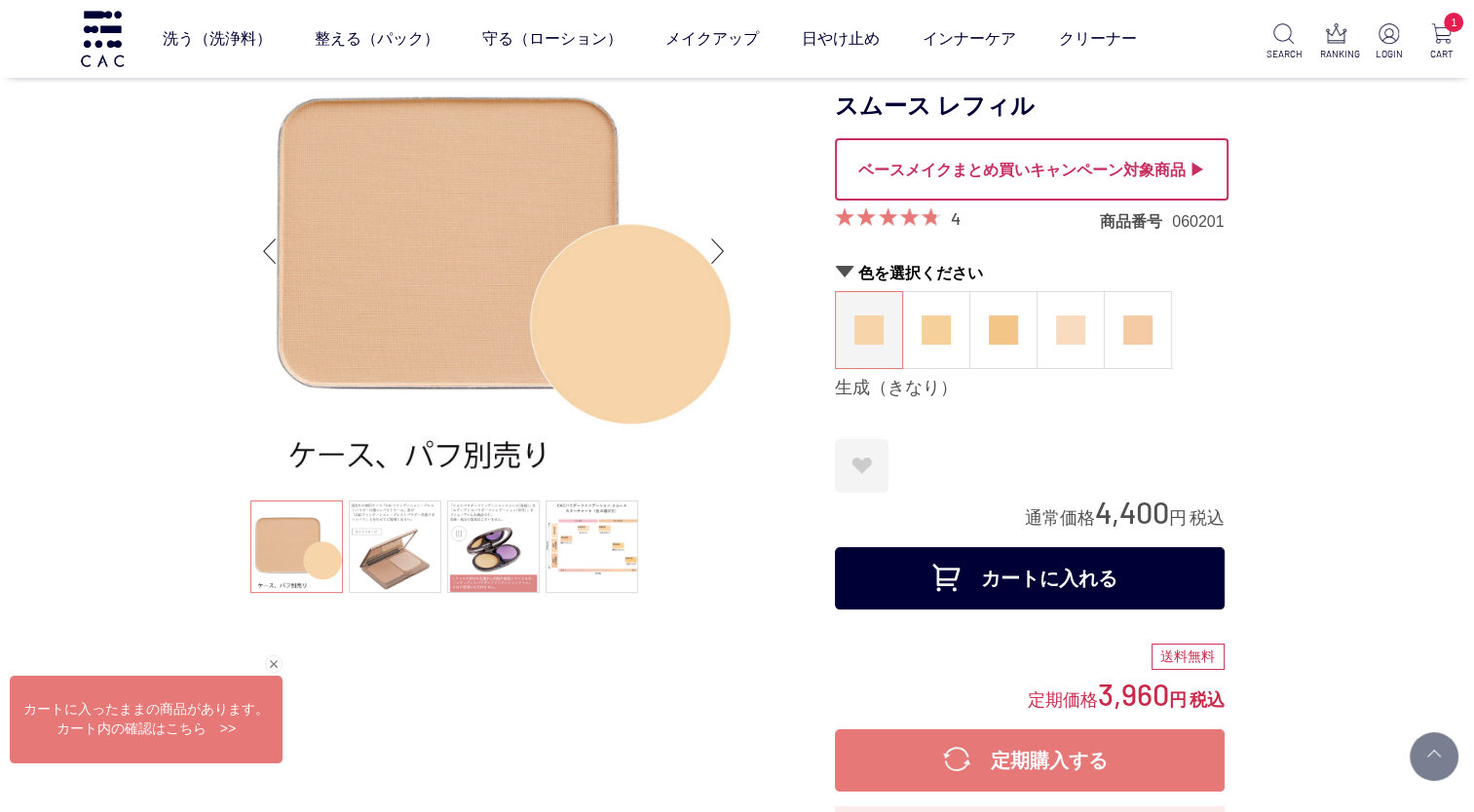
scroll to position [195, 0]
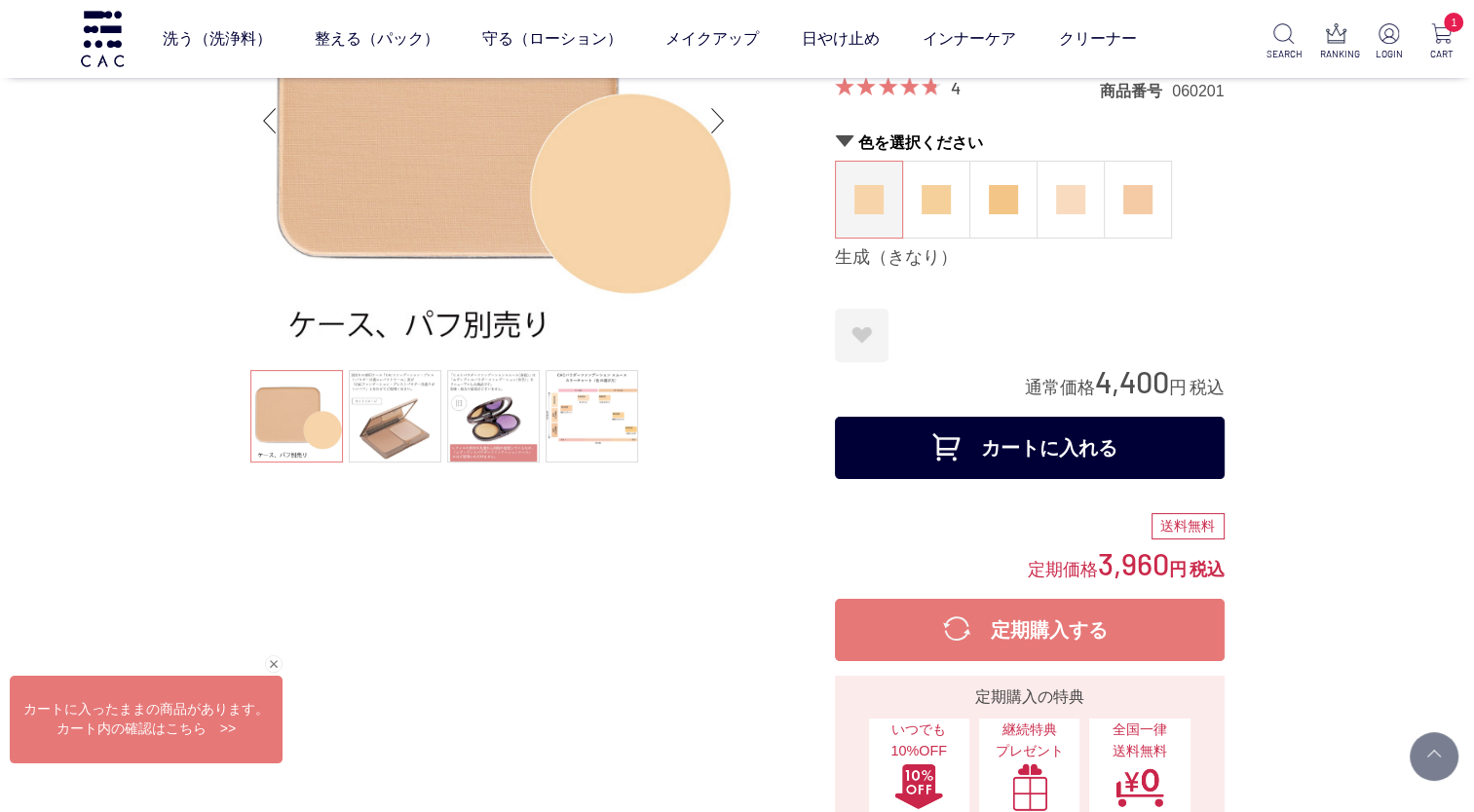
click at [988, 447] on button "カートに入れる" at bounding box center [1029, 448] width 389 height 63
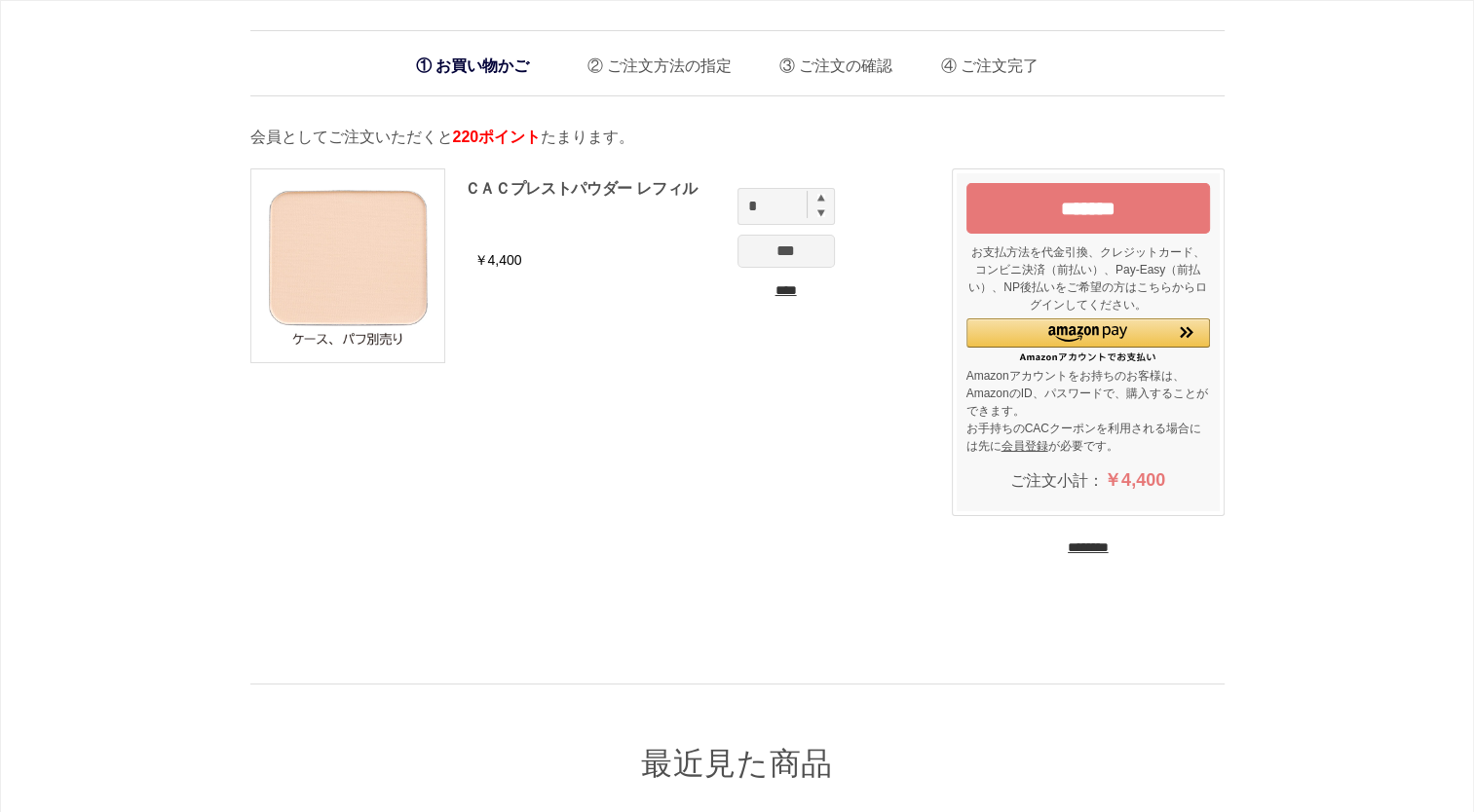
click at [784, 286] on input "****" at bounding box center [786, 291] width 98 height 21
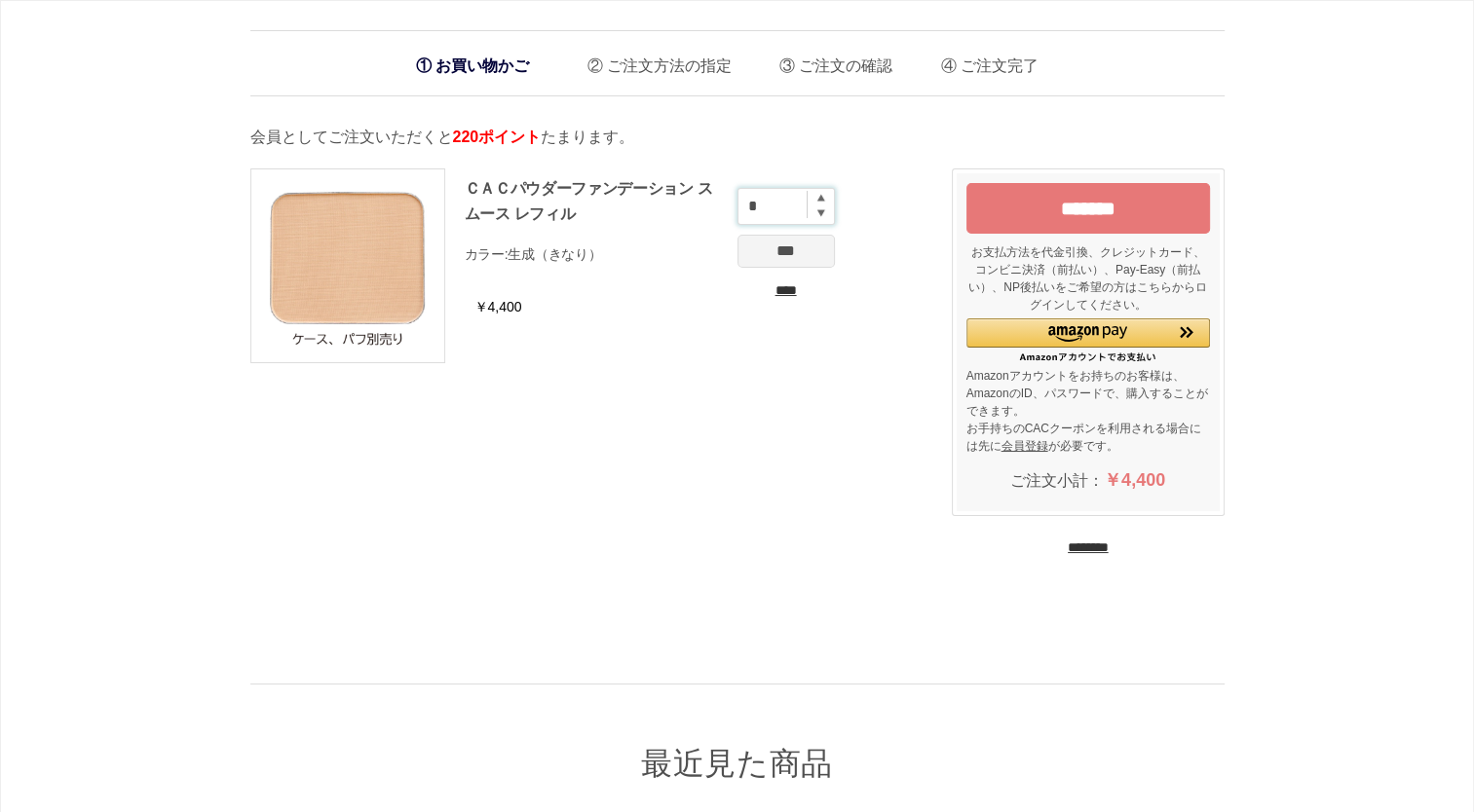
click at [818, 205] on input "*" at bounding box center [786, 206] width 98 height 37
click at [818, 201] on input "*" at bounding box center [786, 206] width 98 height 37
click at [772, 207] on input "*" at bounding box center [786, 206] width 98 height 37
click at [818, 200] on img at bounding box center [821, 198] width 8 height 8
type input "*"
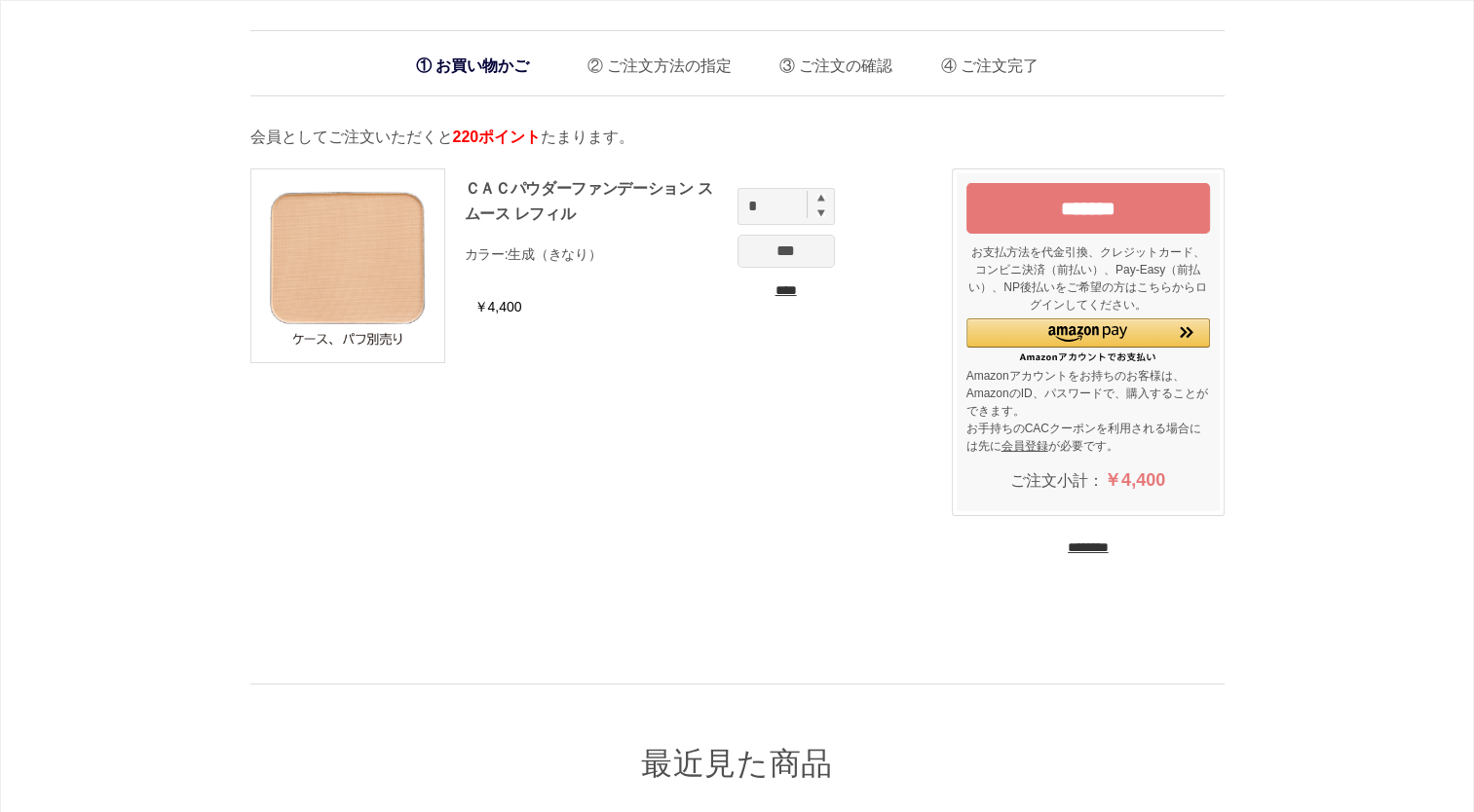
click at [682, 300] on li "ＣＡＣパウダーファンデーション スムース レフィル カラー: 生成（きなり） ￥4,400 * *** ****" at bounding box center [557, 275] width 614 height 214
click at [788, 252] on input "***" at bounding box center [786, 251] width 98 height 33
click at [1068, 205] on input "*******" at bounding box center [1088, 208] width 244 height 51
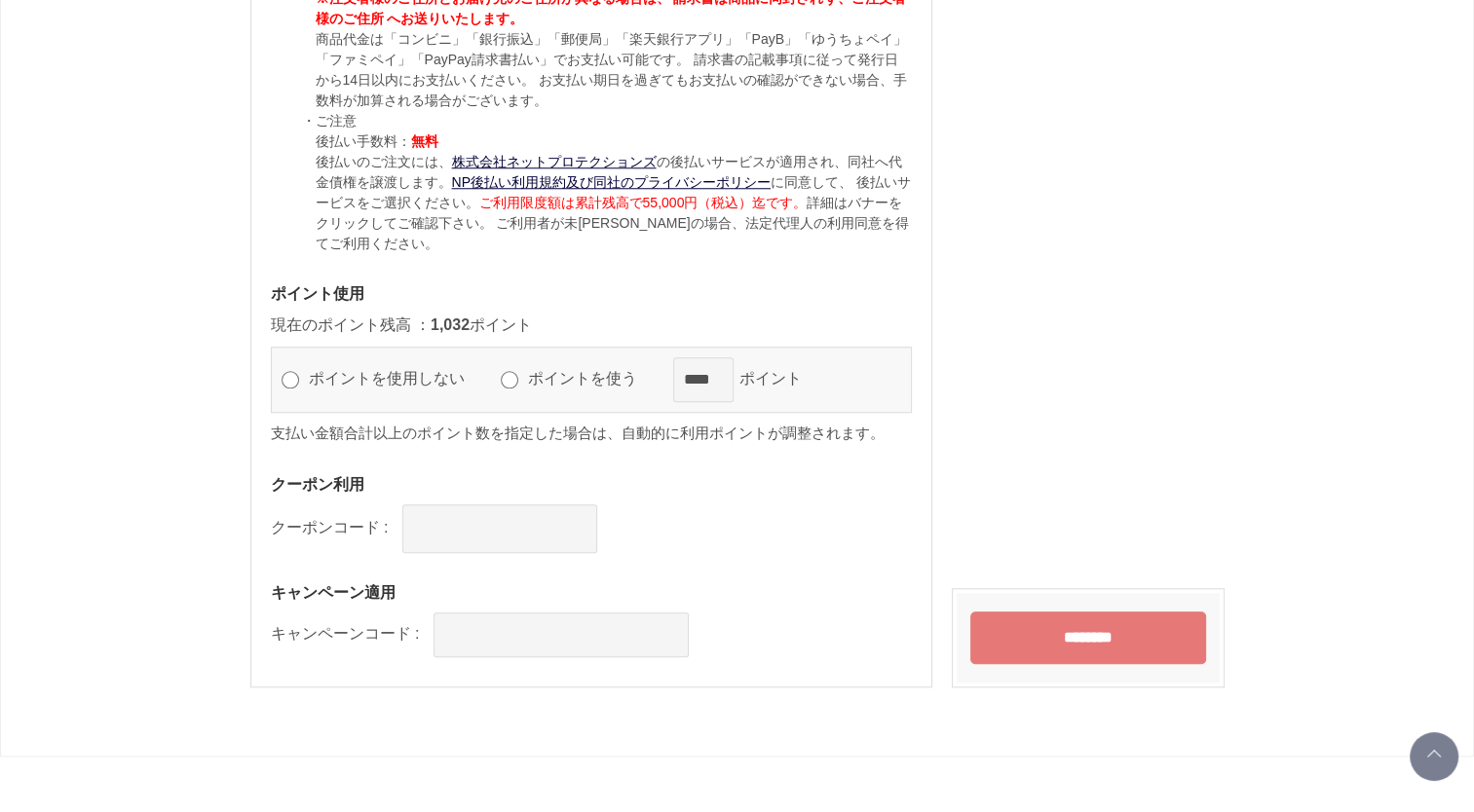
scroll to position [1753, 0]
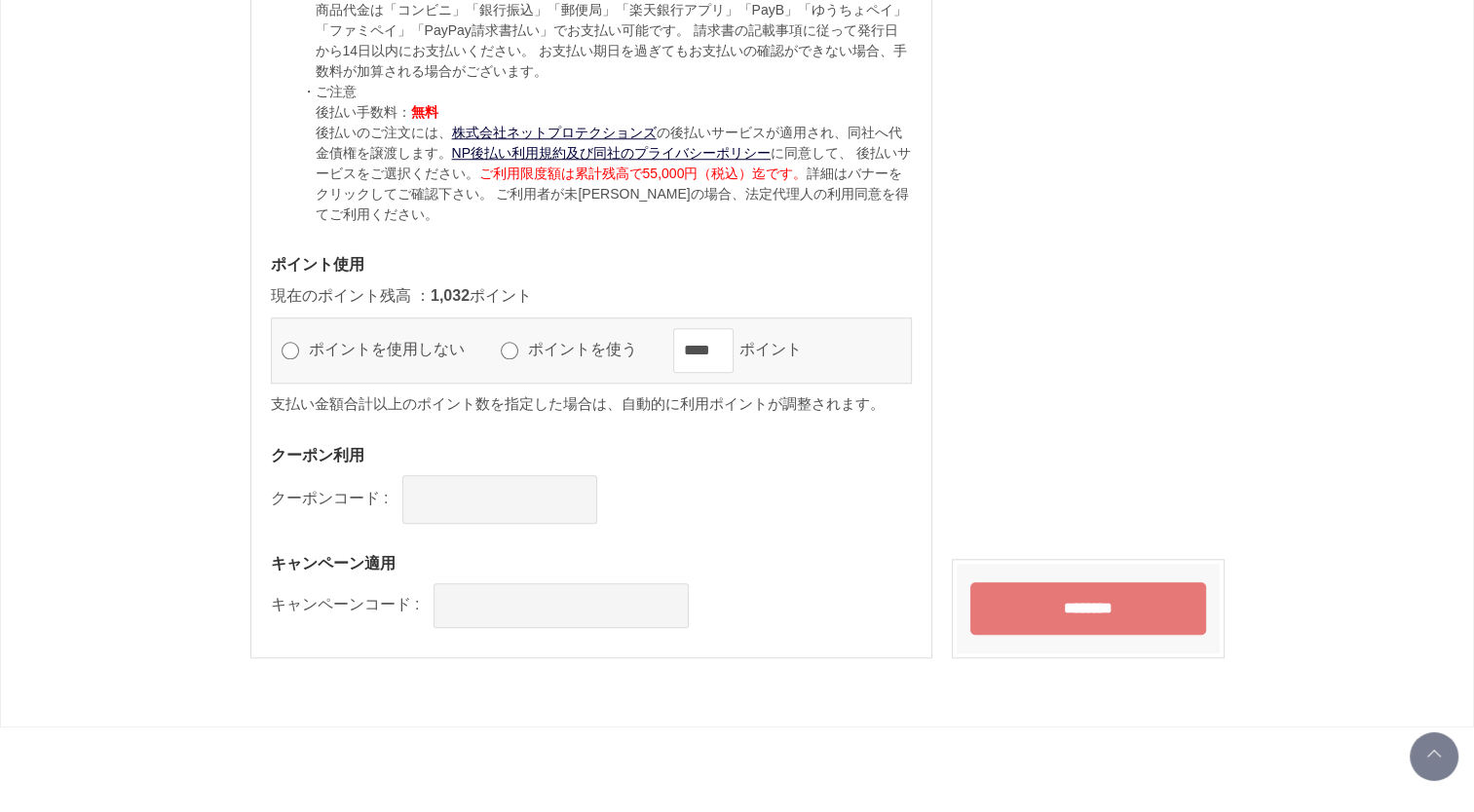
click at [410, 606] on label "キャンペーンコード :" at bounding box center [345, 604] width 149 height 17
click at [467, 602] on input "text" at bounding box center [561, 605] width 255 height 45
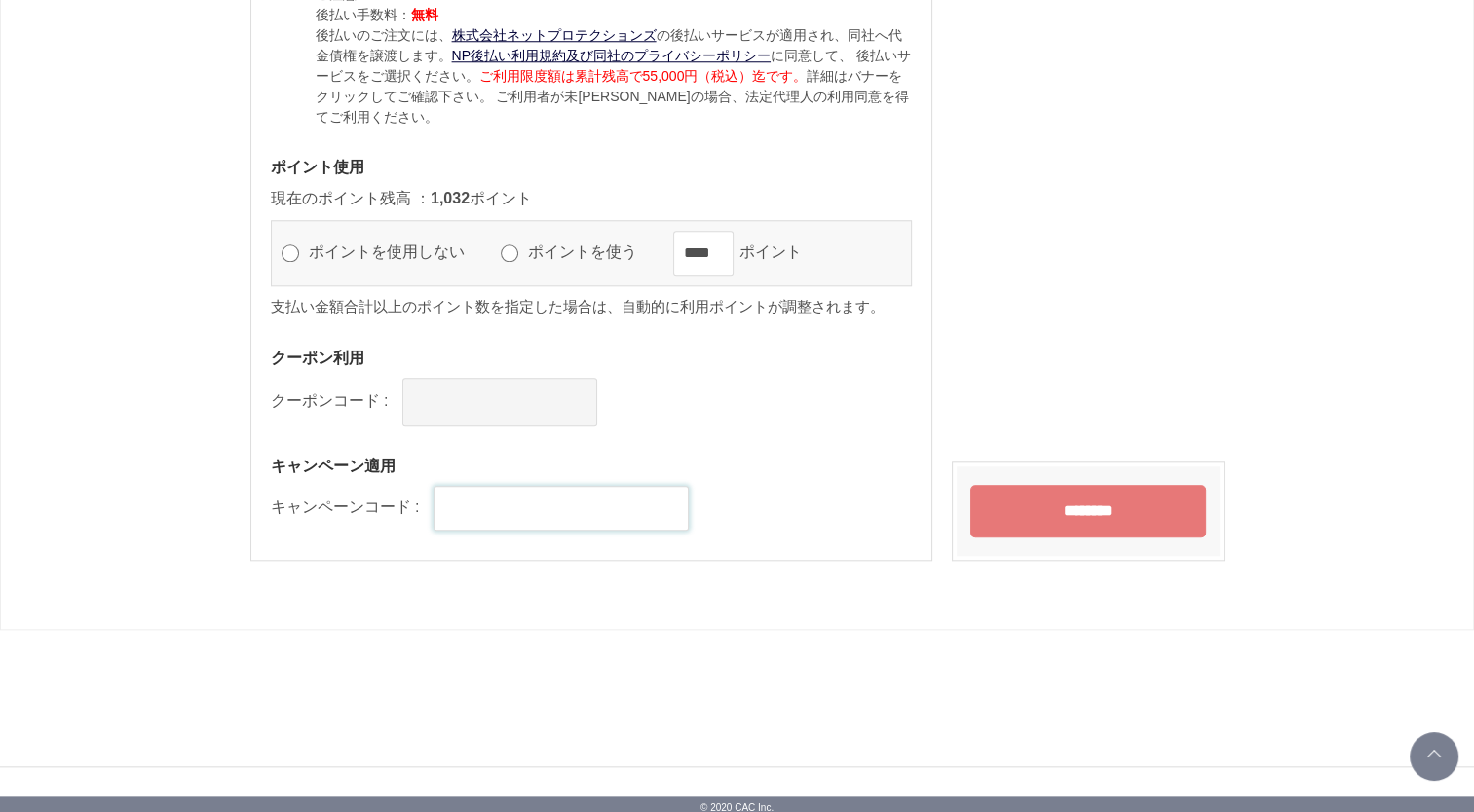
scroll to position [1851, 0]
click at [456, 500] on input "text" at bounding box center [561, 508] width 255 height 45
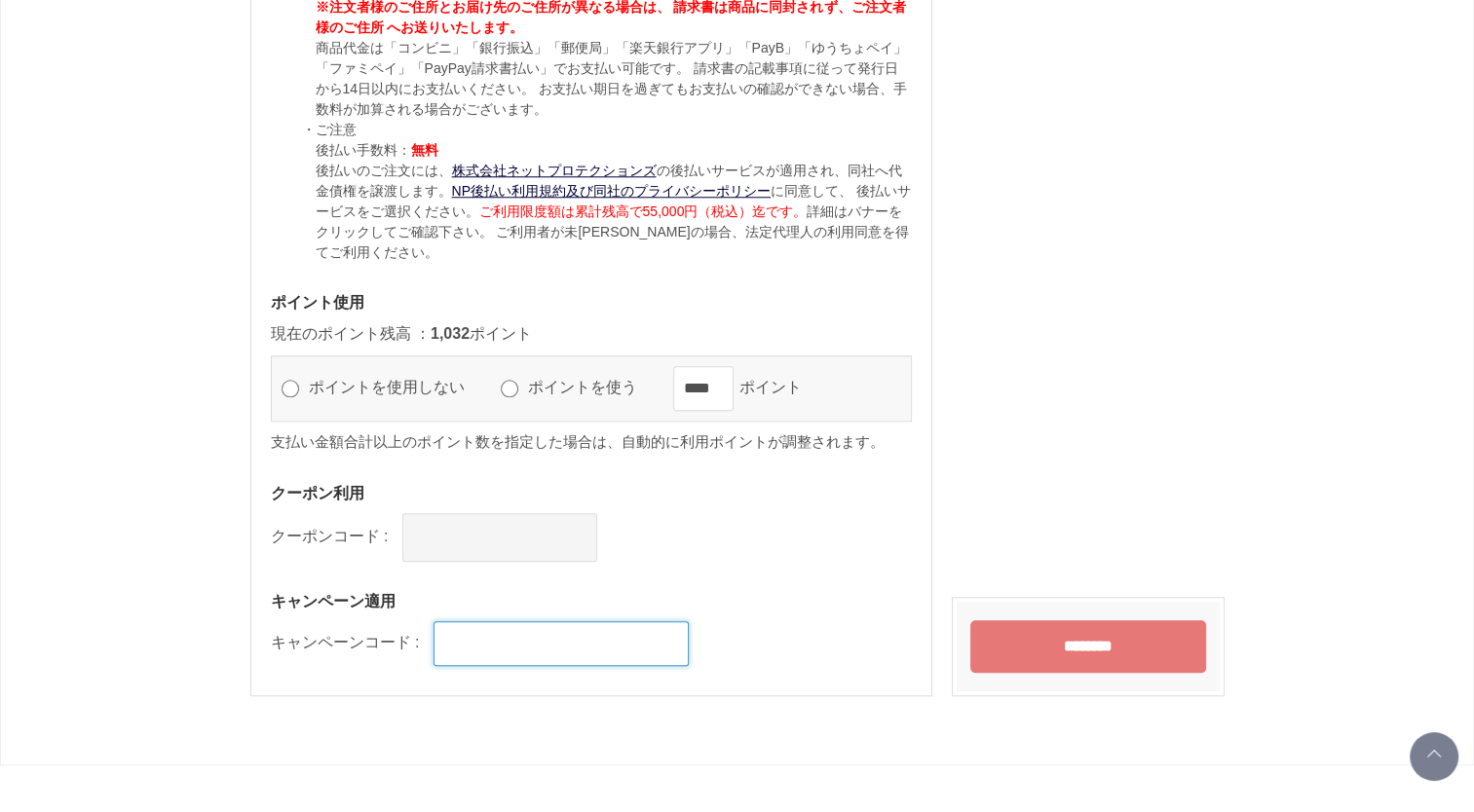
scroll to position [1753, 0]
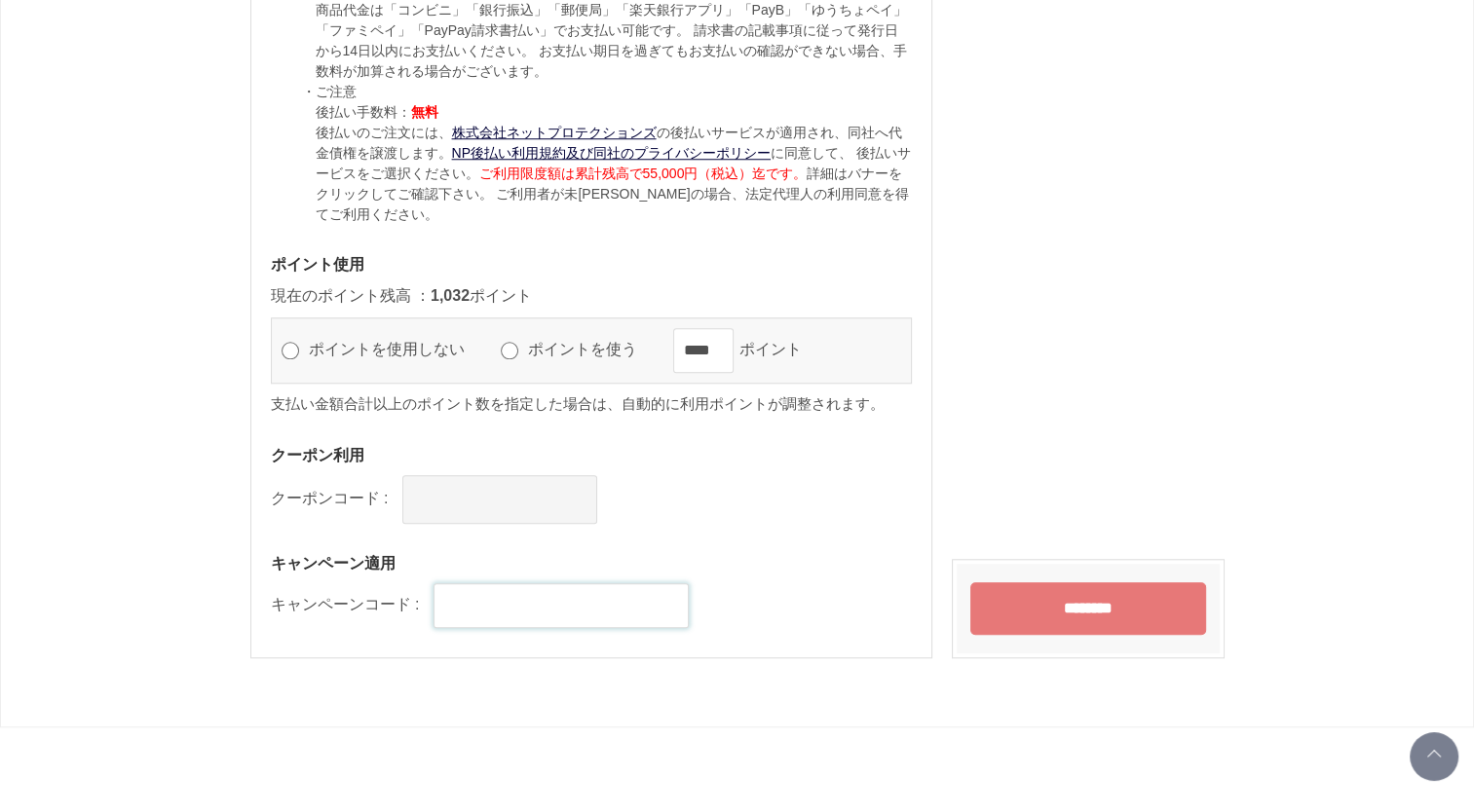
click at [447, 601] on input "text" at bounding box center [561, 605] width 255 height 45
drag, startPoint x: 447, startPoint y: 601, endPoint x: 842, endPoint y: 590, distance: 395.2
click at [842, 590] on div "キャンペーンコード :" at bounding box center [591, 605] width 641 height 45
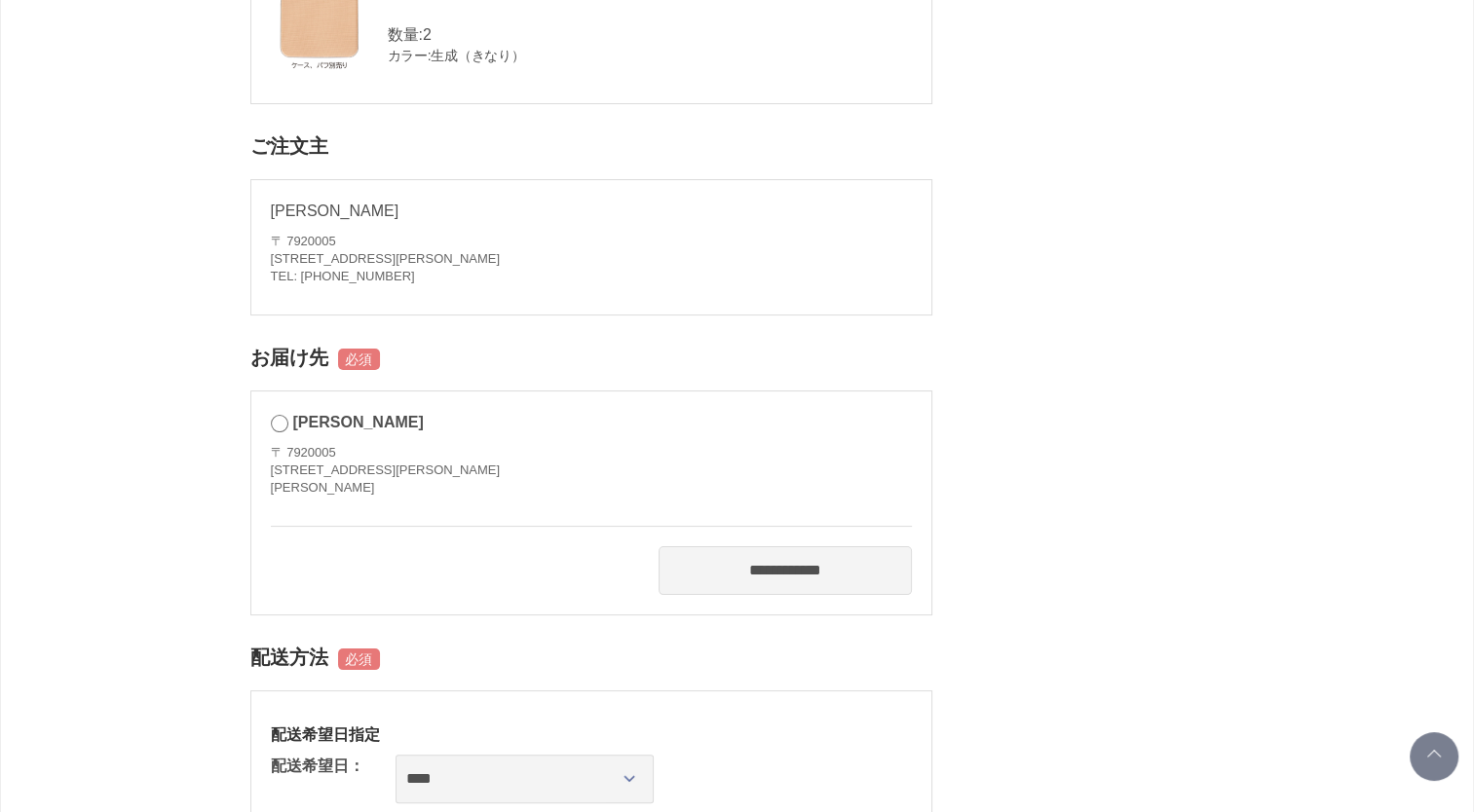
scroll to position [0, 0]
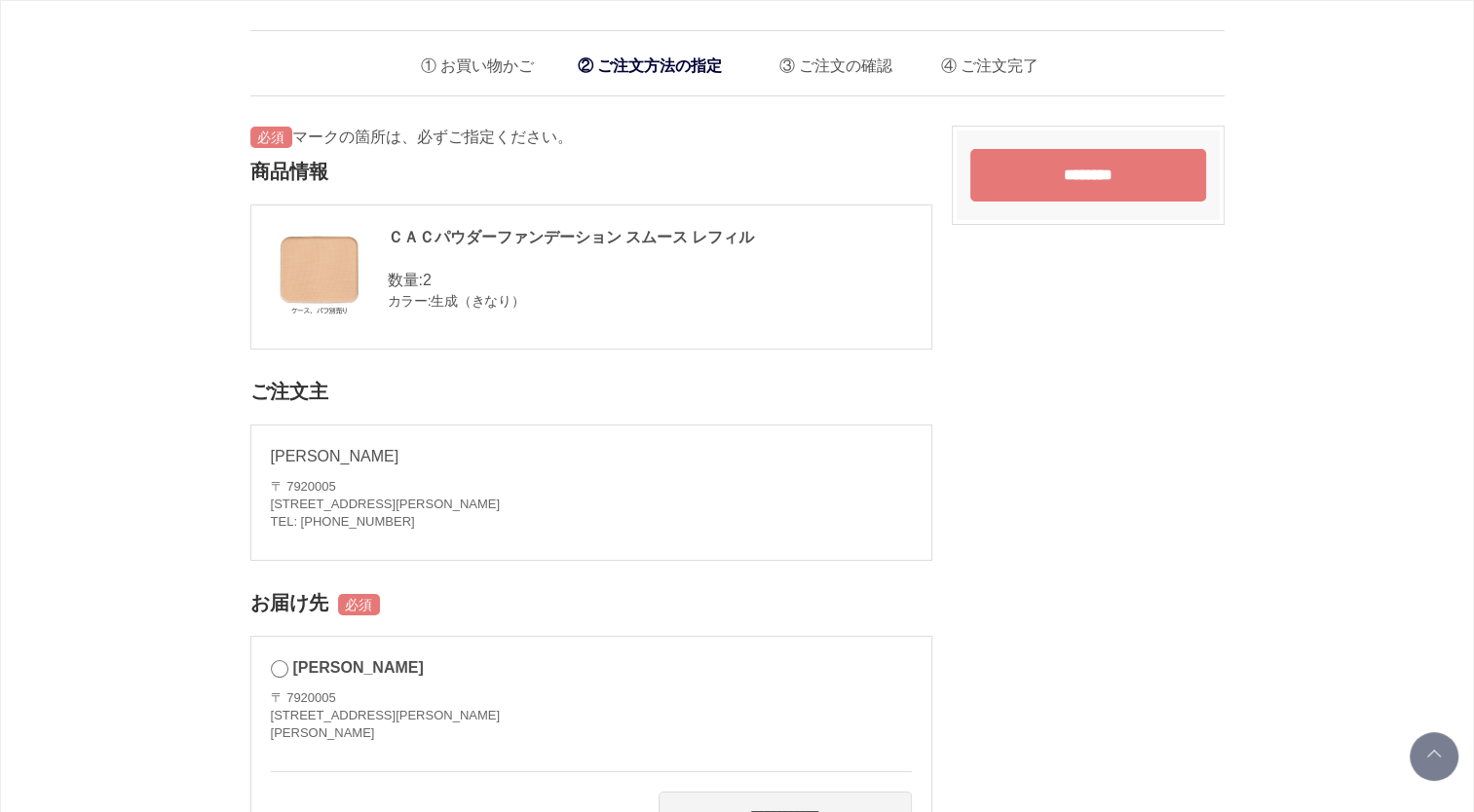
click at [480, 62] on li "お買い物かご" at bounding box center [470, 61] width 127 height 40
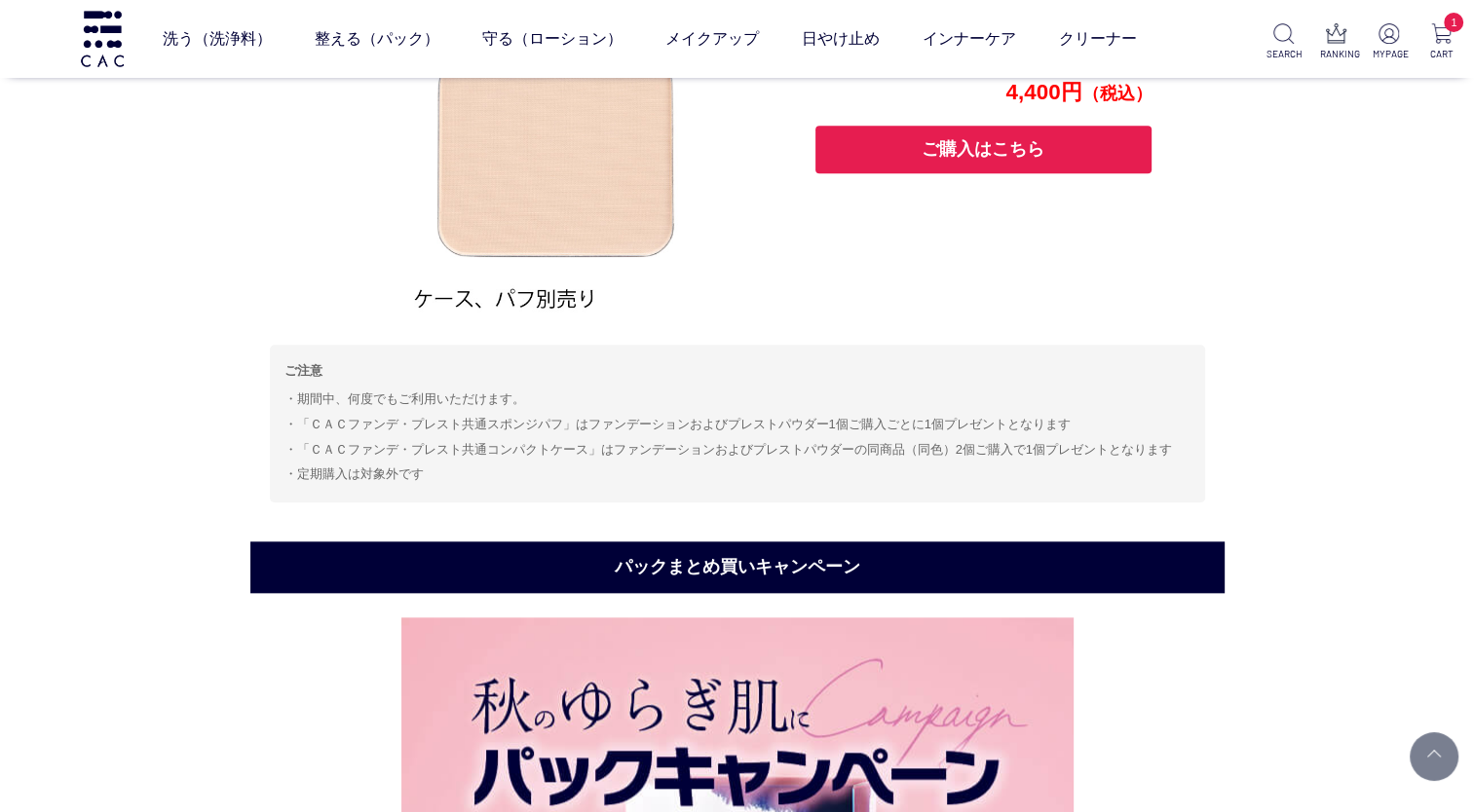
scroll to position [1656, 0]
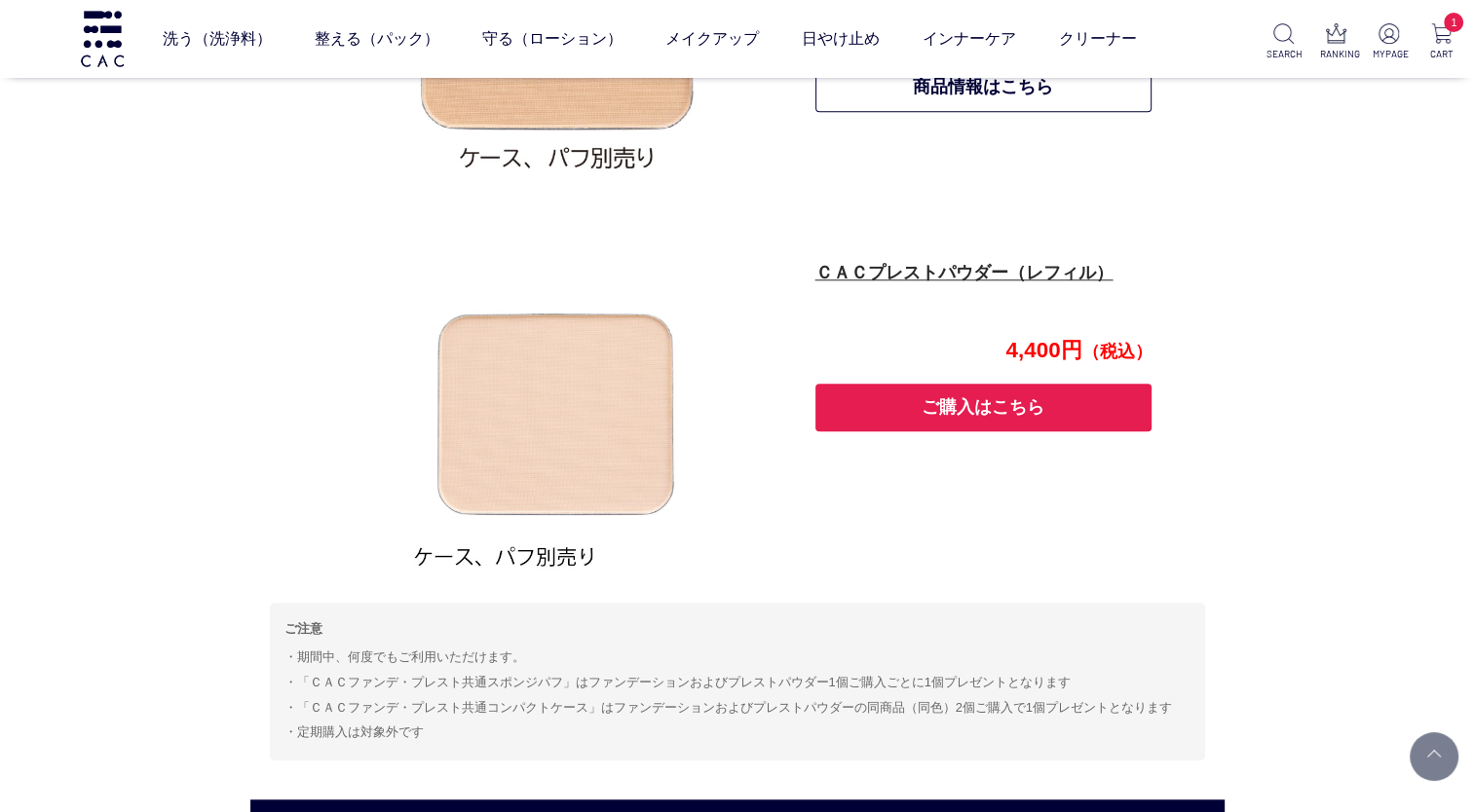
click at [936, 414] on button "ご購入はこちら" at bounding box center [983, 408] width 337 height 48
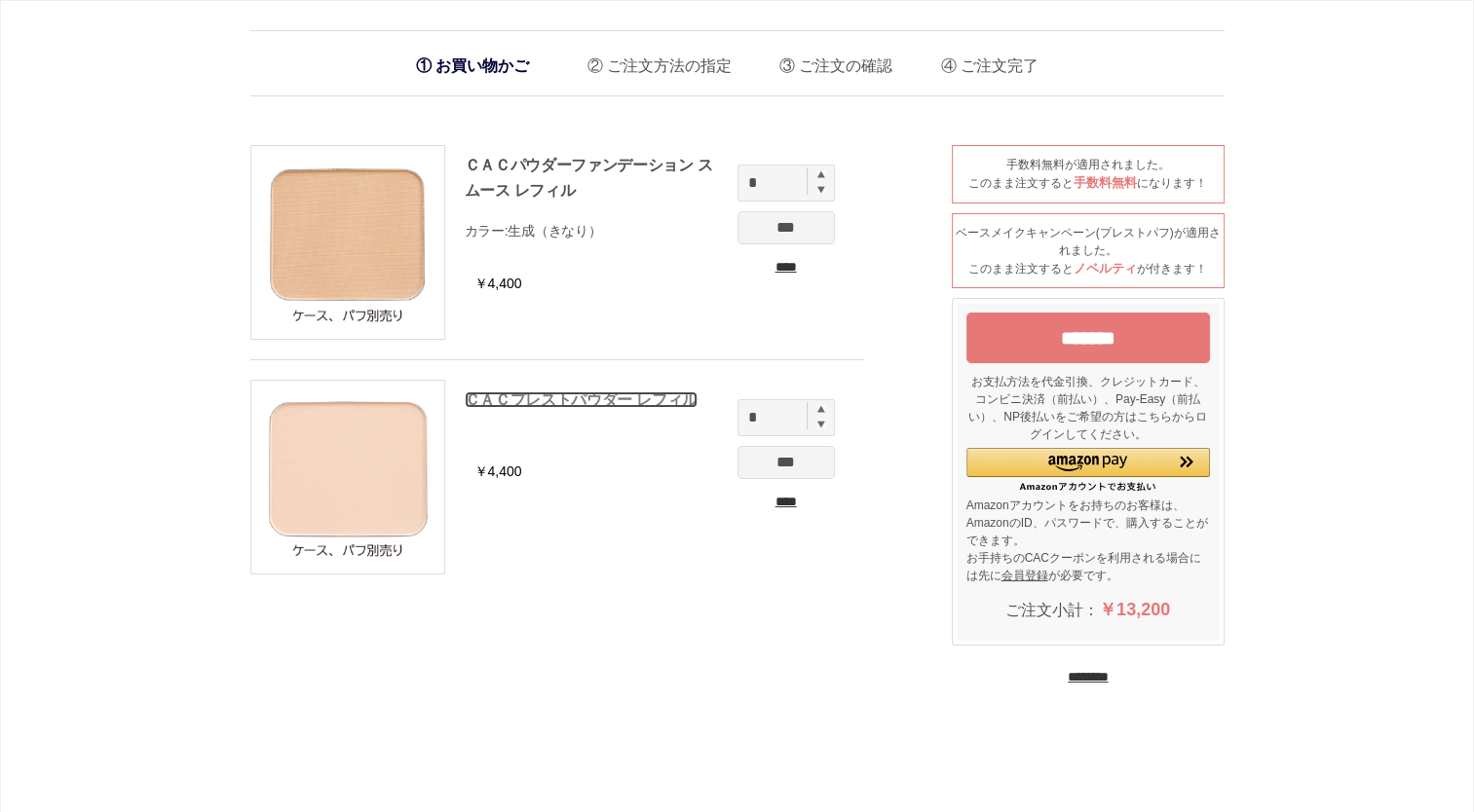
click at [567, 395] on link "ＣＡＣプレストパウダー レフィル" at bounding box center [581, 399] width 233 height 17
click at [526, 163] on link "ＣＡＣパウダーファンデーション スムース レフィル" at bounding box center [589, 178] width 249 height 42
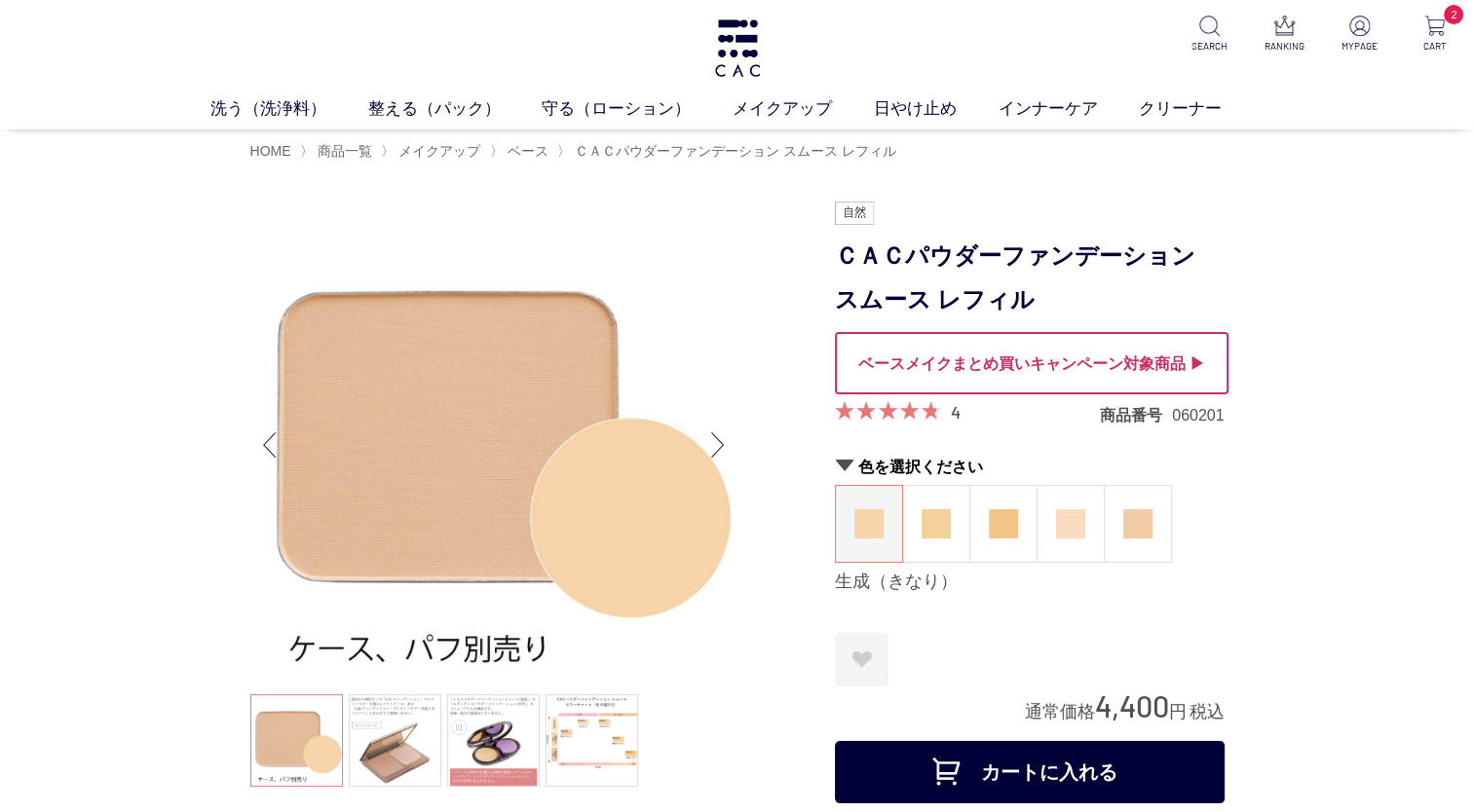
click at [1039, 359] on div at bounding box center [1031, 363] width 393 height 63
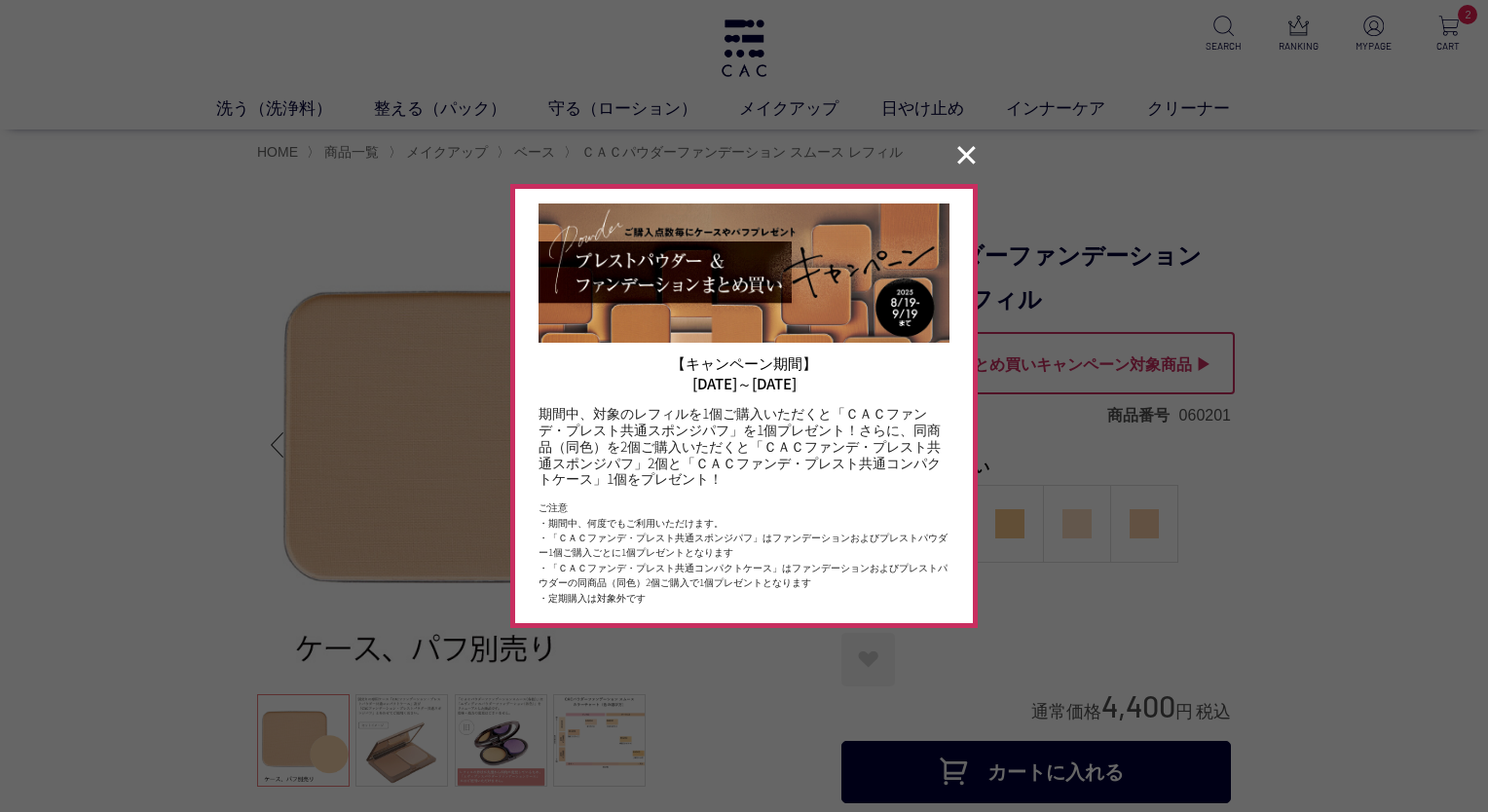
click at [970, 153] on button "✕" at bounding box center [966, 155] width 38 height 37
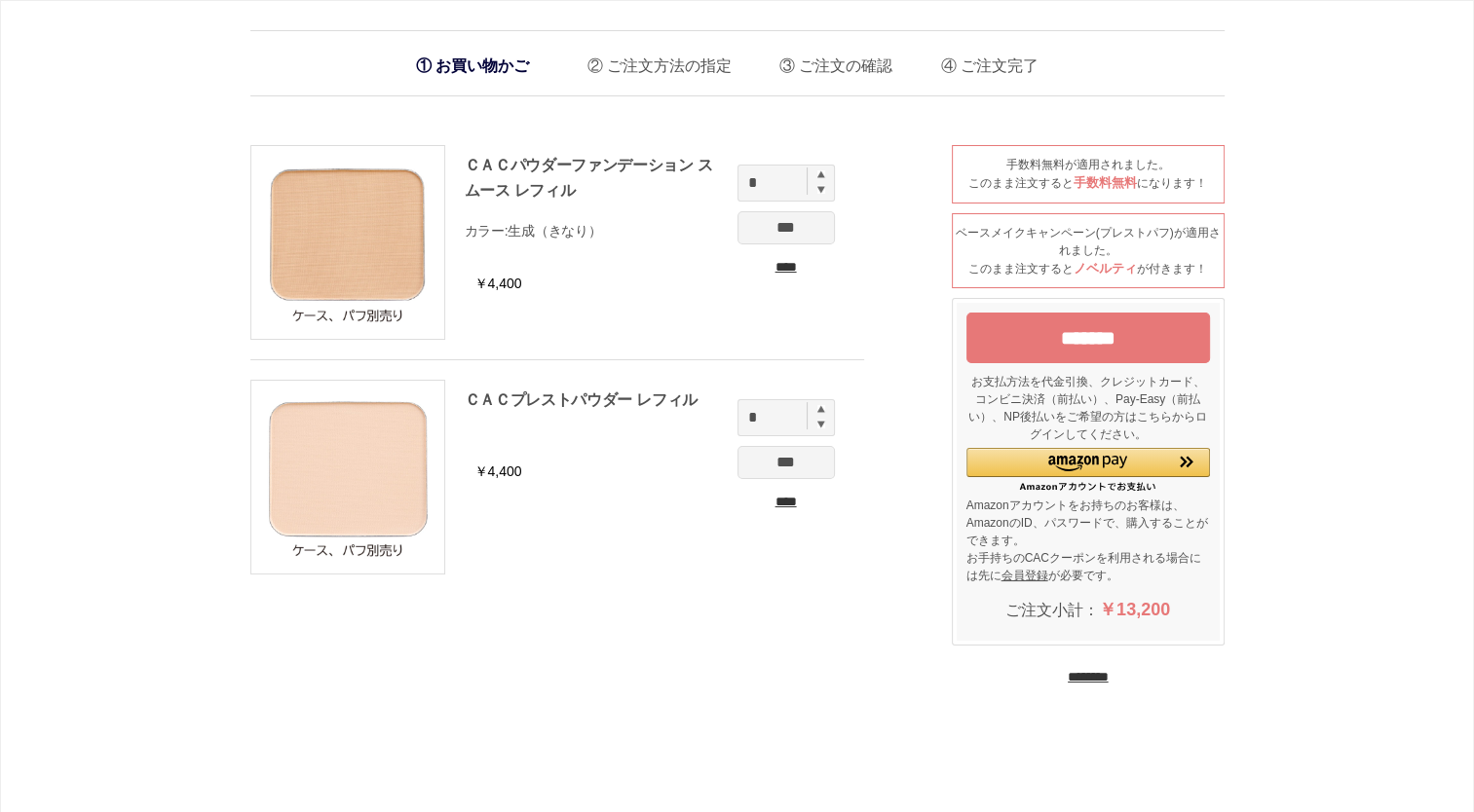
click at [777, 507] on input "****" at bounding box center [786, 502] width 98 height 21
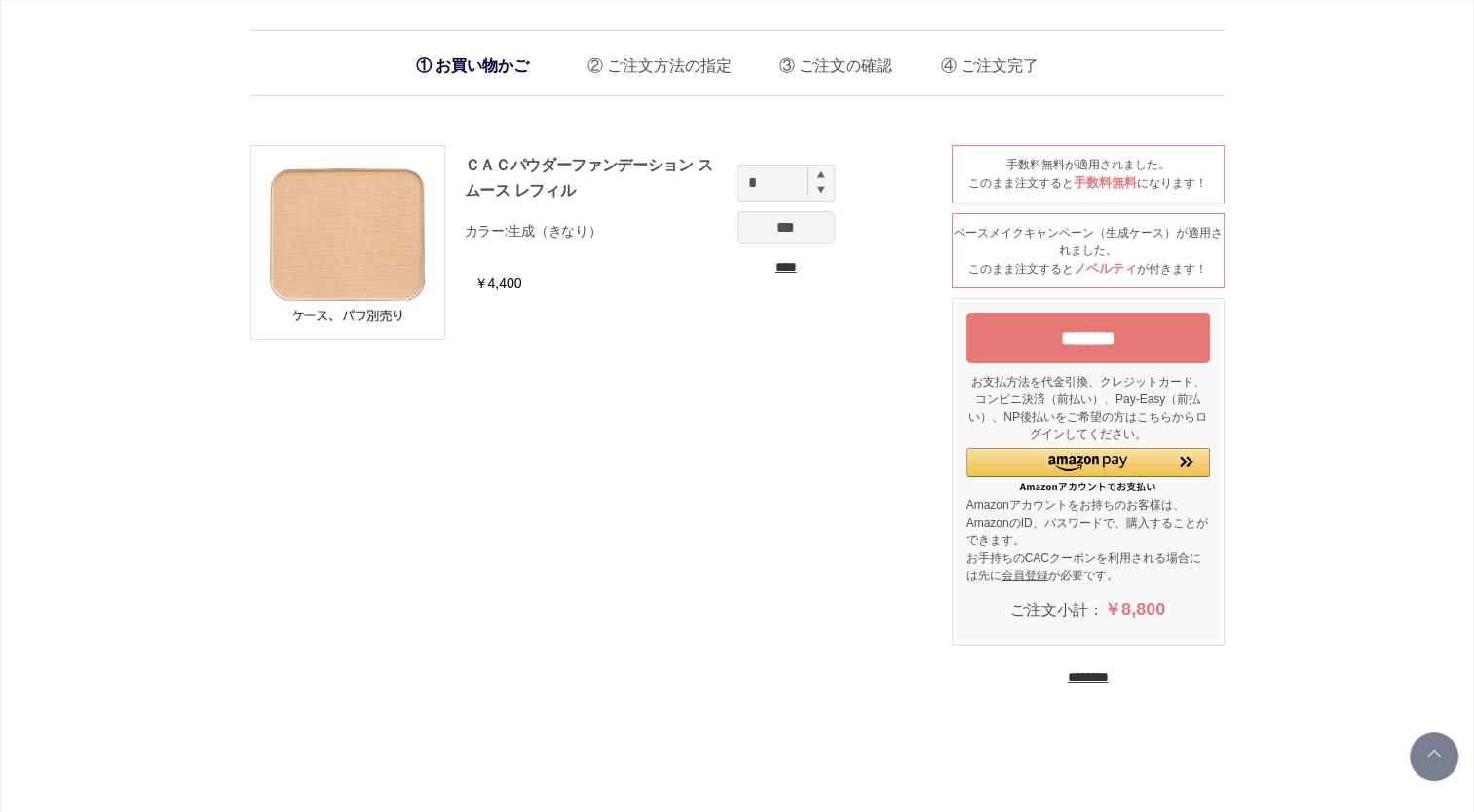
click at [1084, 338] on input "*******" at bounding box center [1088, 337] width 244 height 51
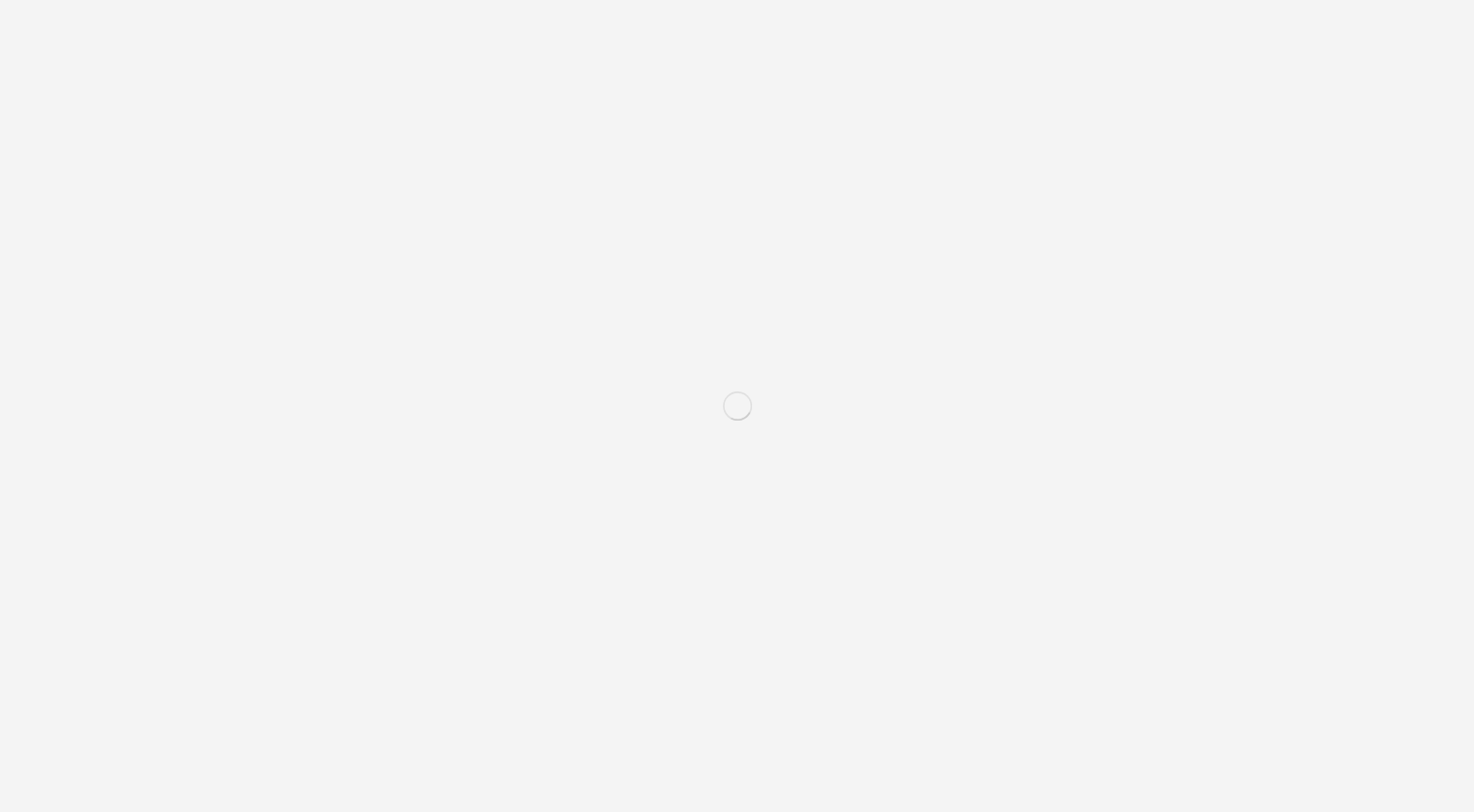
scroll to position [282, 0]
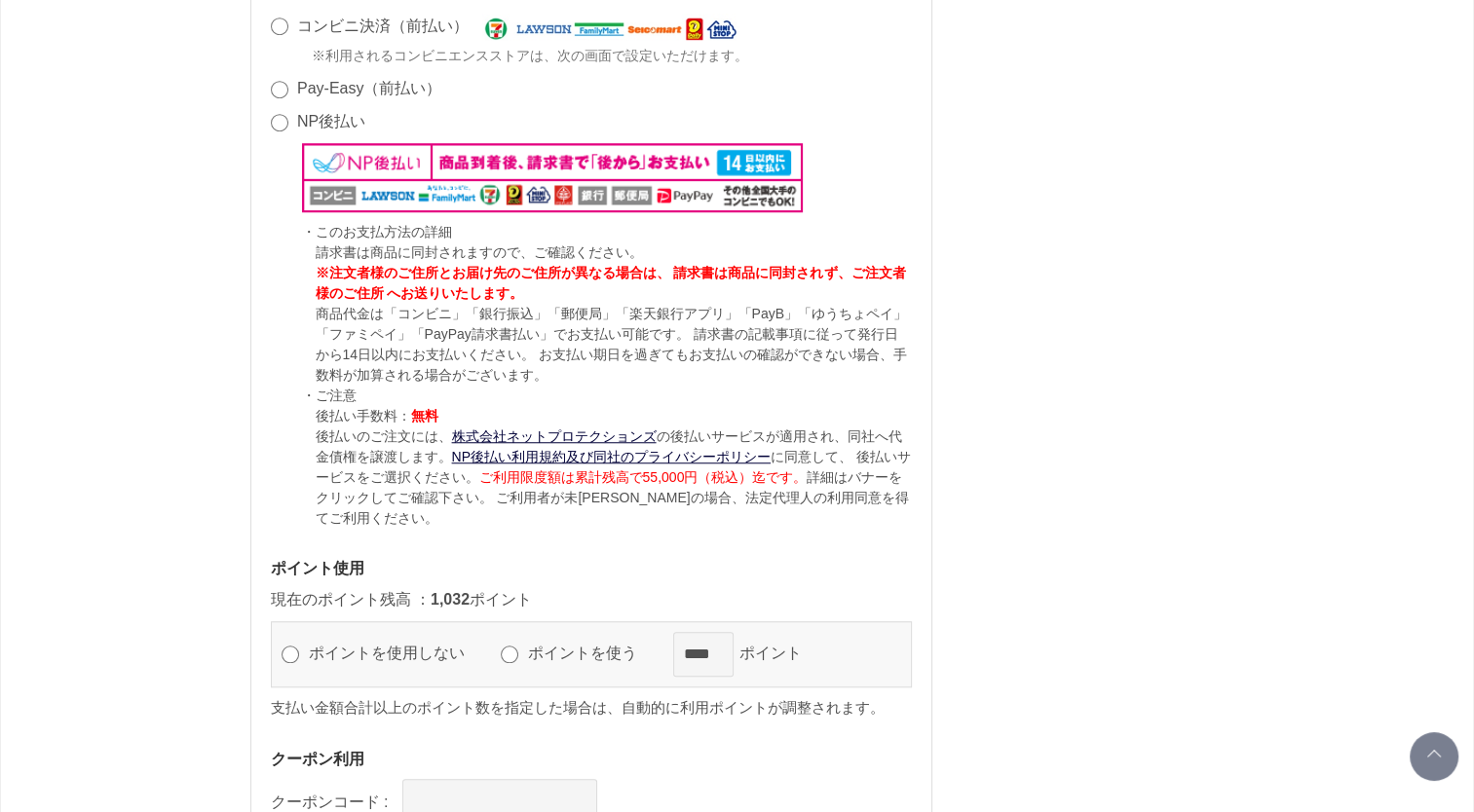
scroll to position [1656, 0]
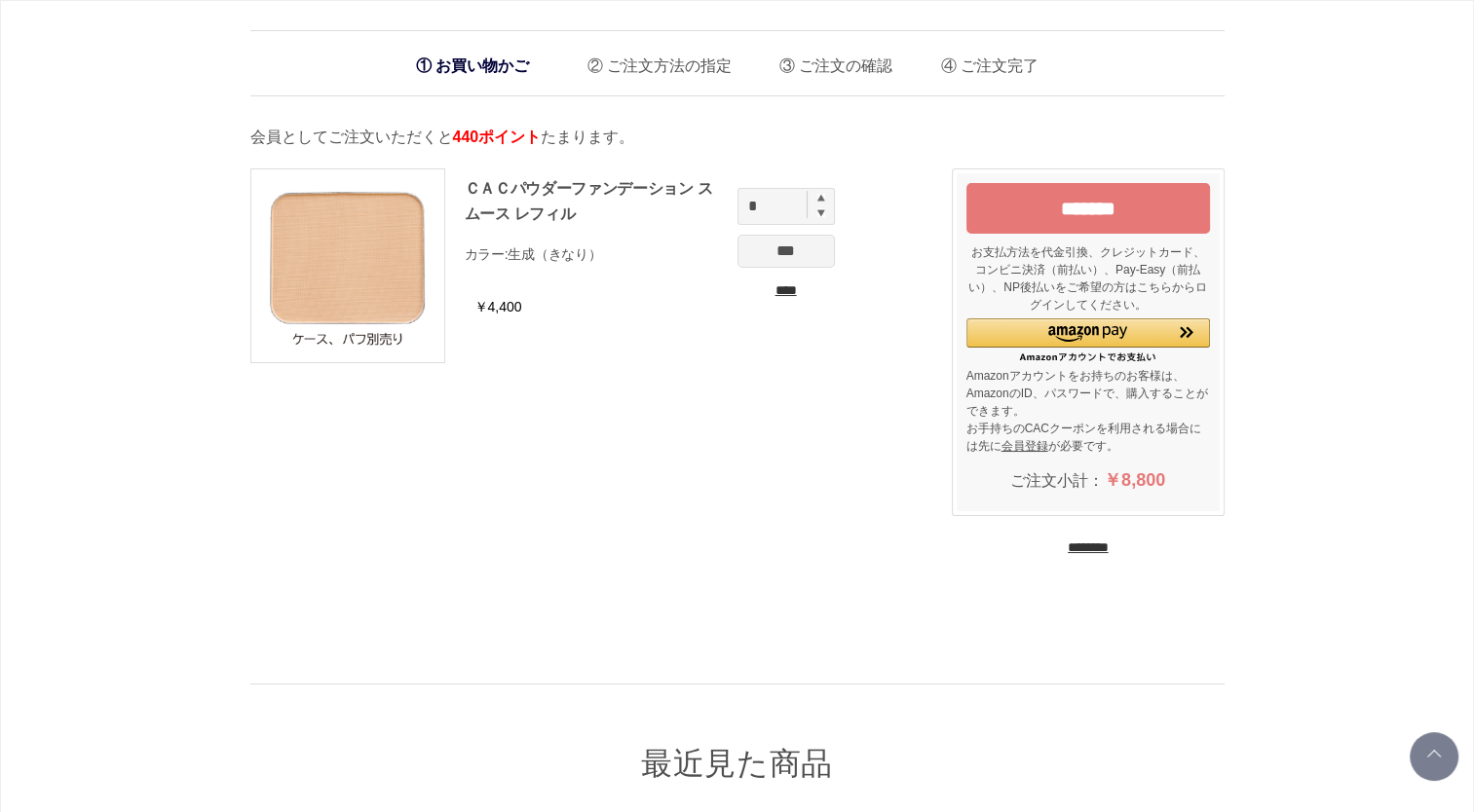
click at [1100, 205] on input "*******" at bounding box center [1088, 208] width 244 height 51
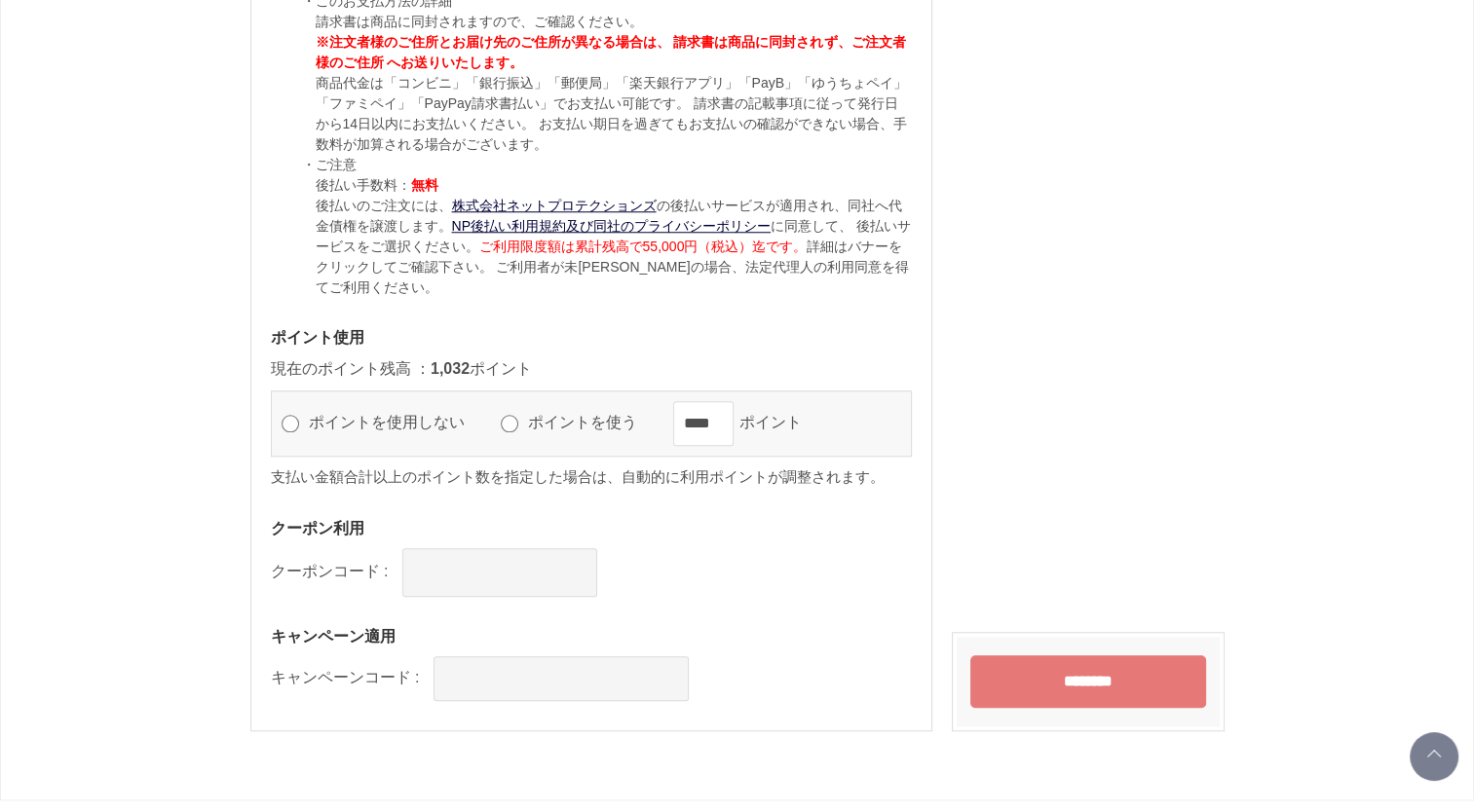
scroll to position [1851, 0]
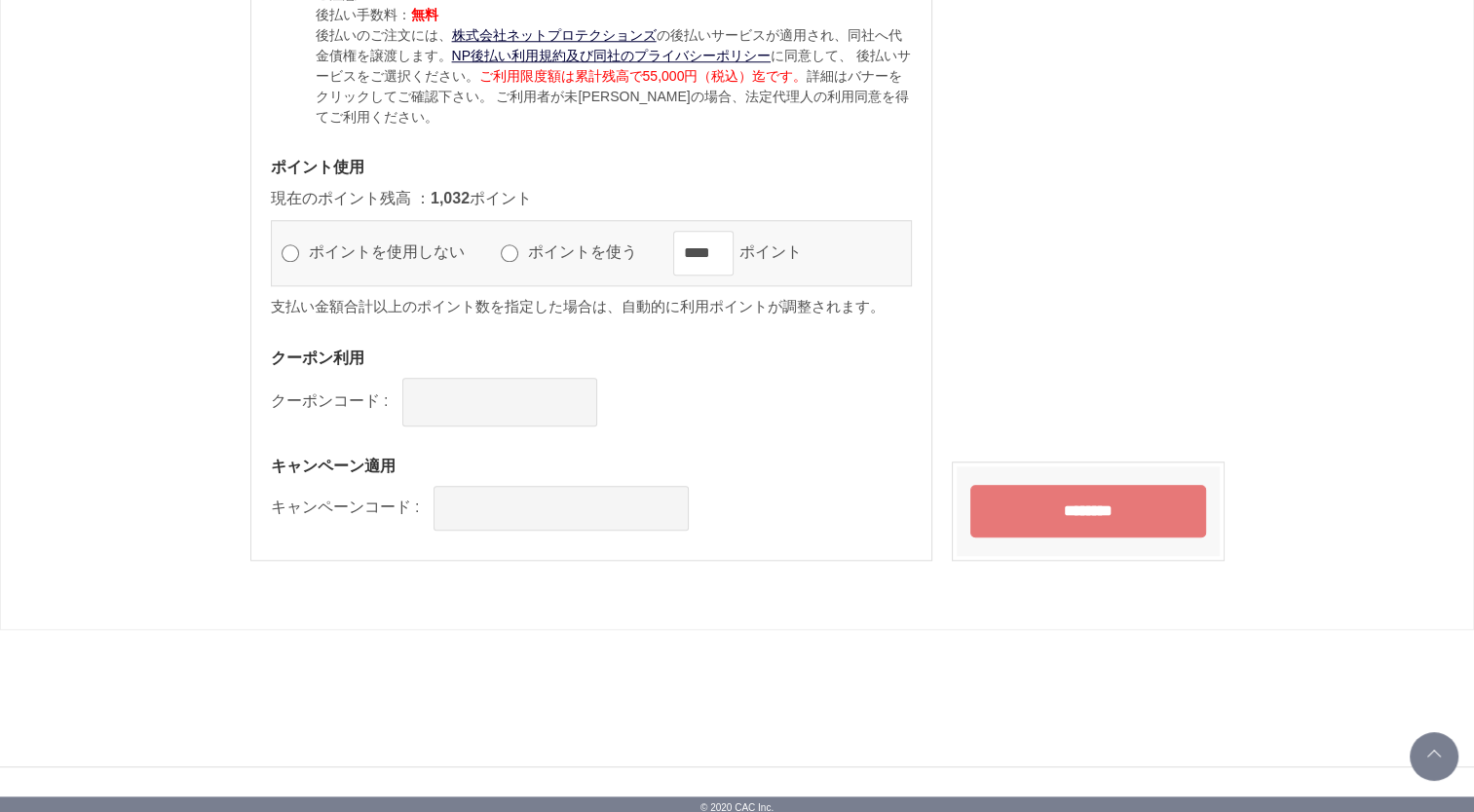
click at [1087, 507] on input "********" at bounding box center [1088, 510] width 236 height 53
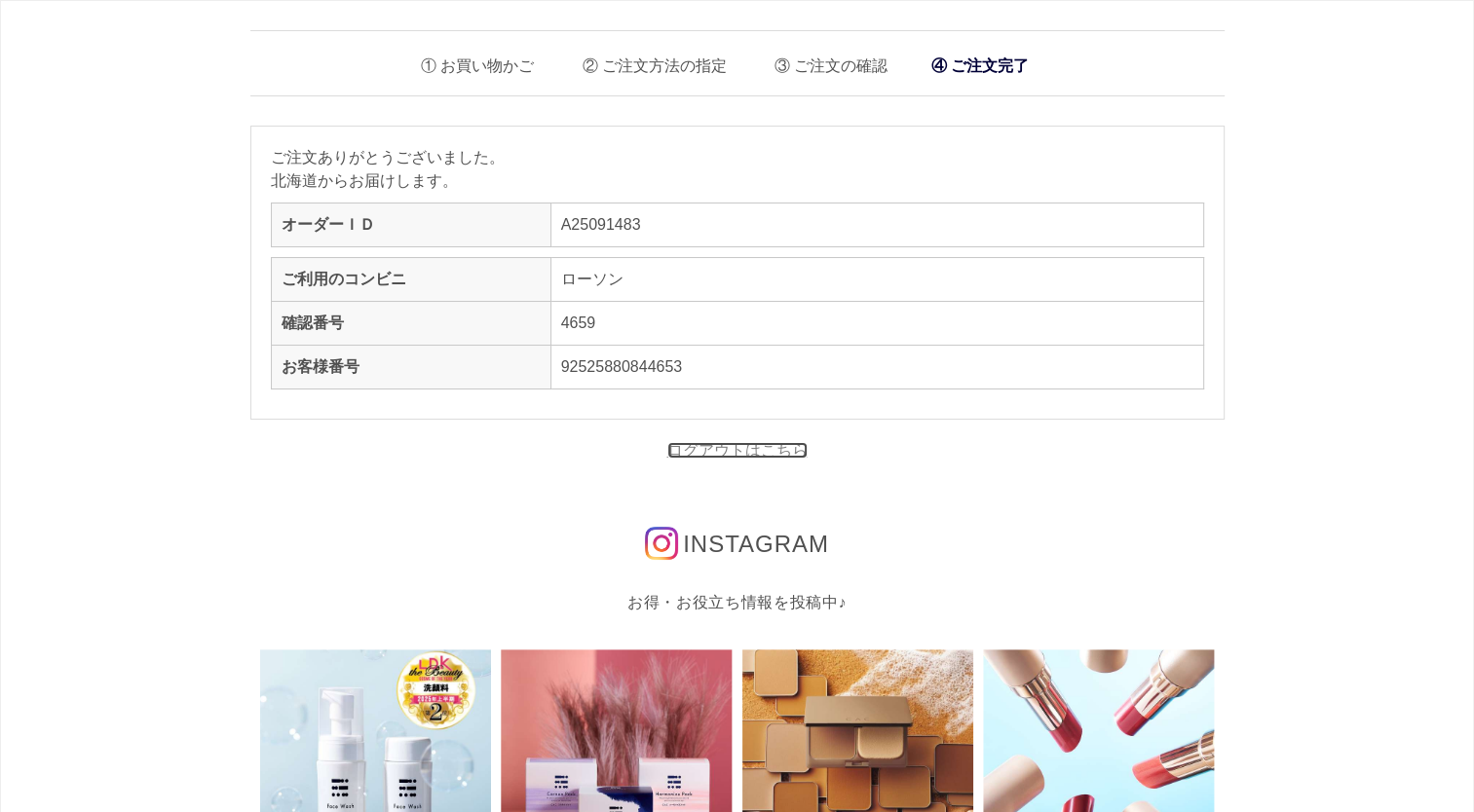
click at [734, 451] on link "ログアウトはこちら" at bounding box center [737, 450] width 140 height 17
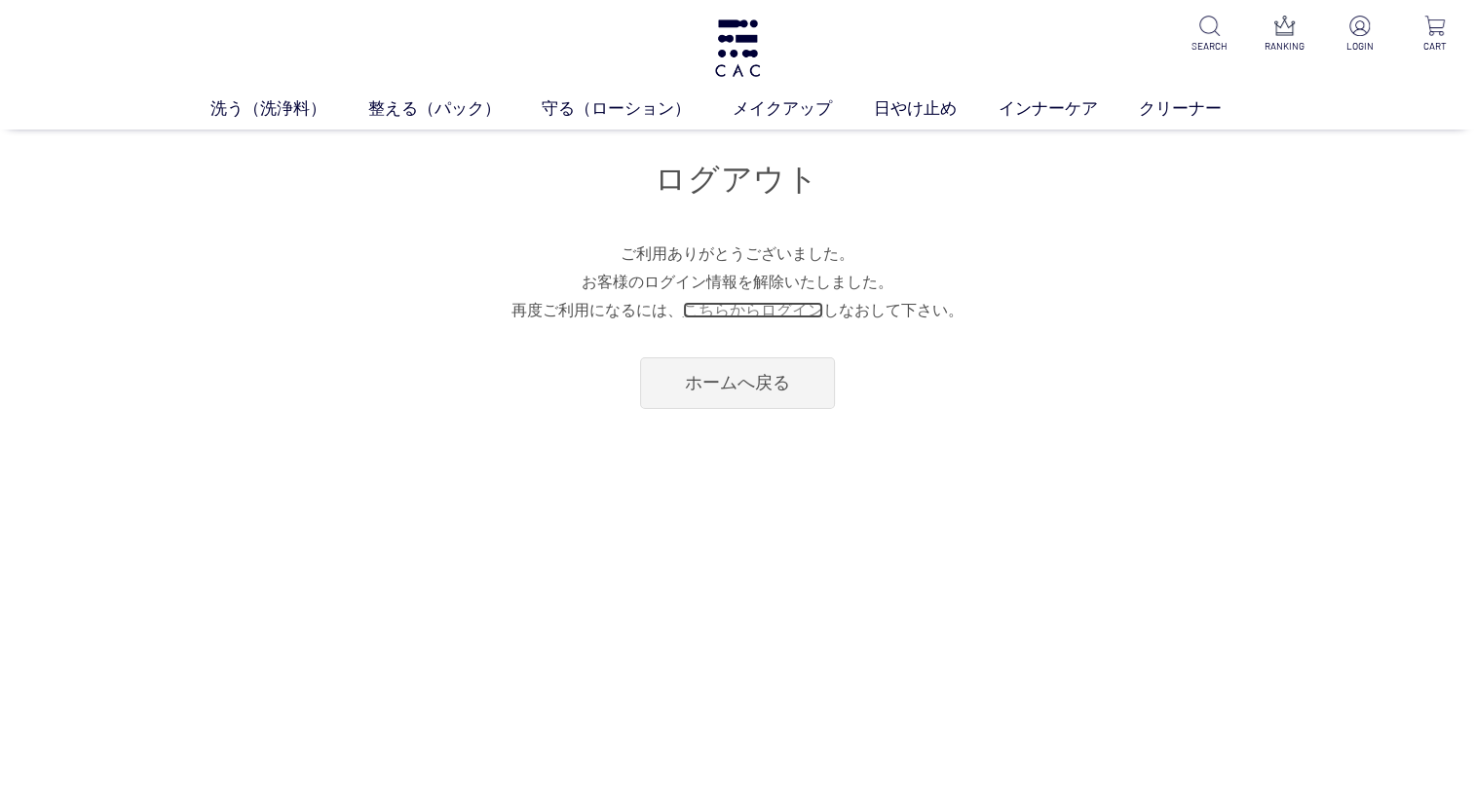
click at [762, 310] on link "こちらからログイン" at bounding box center [752, 309] width 140 height 17
